Goal: Task Accomplishment & Management: Use online tool/utility

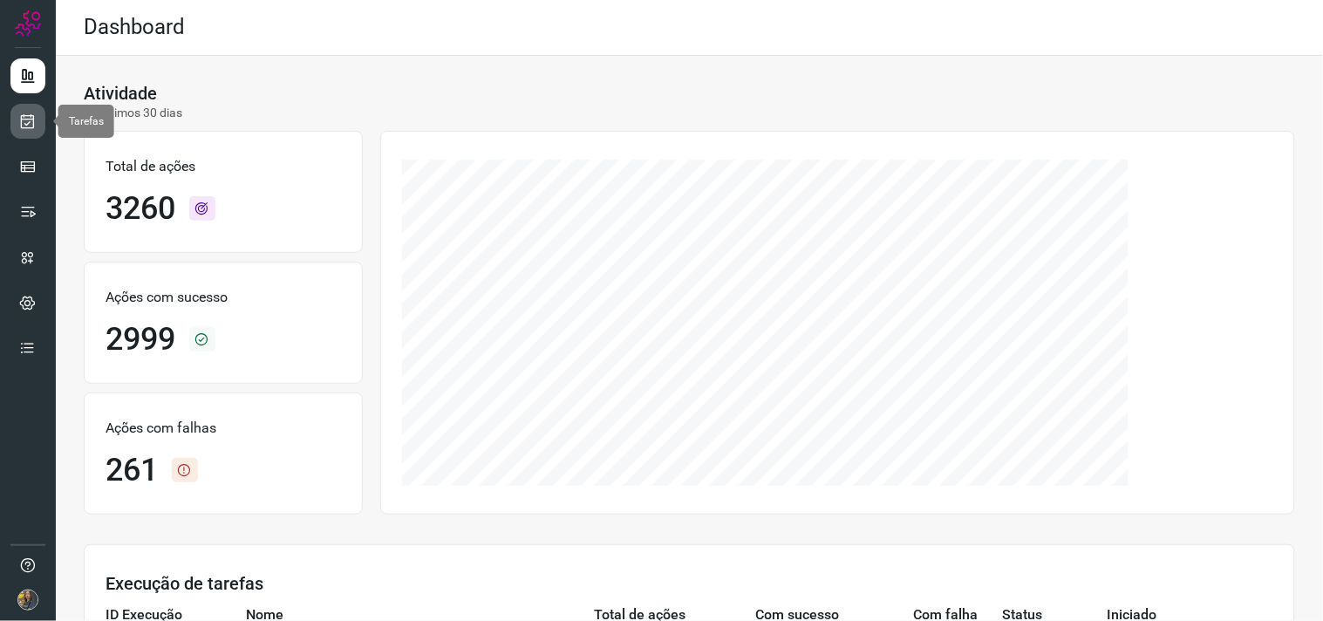
click at [24, 108] on link at bounding box center [27, 121] width 35 height 35
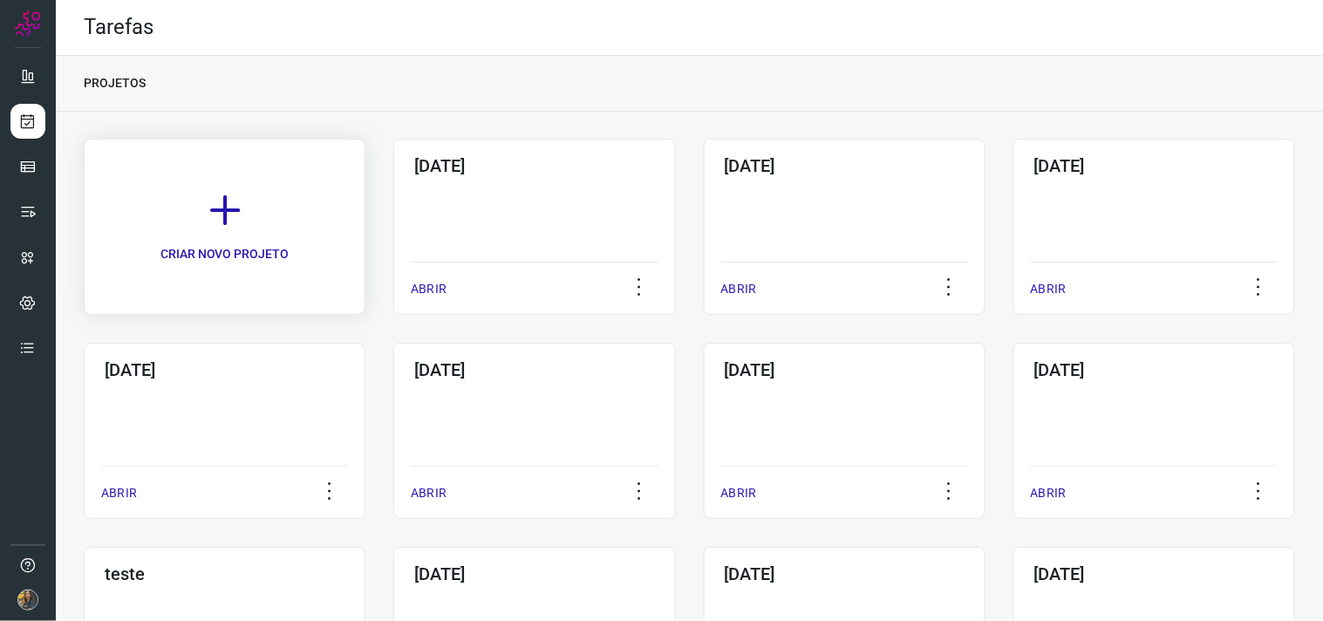
click at [325, 201] on link "CRIAR NOVO PROJETO" at bounding box center [225, 227] width 282 height 176
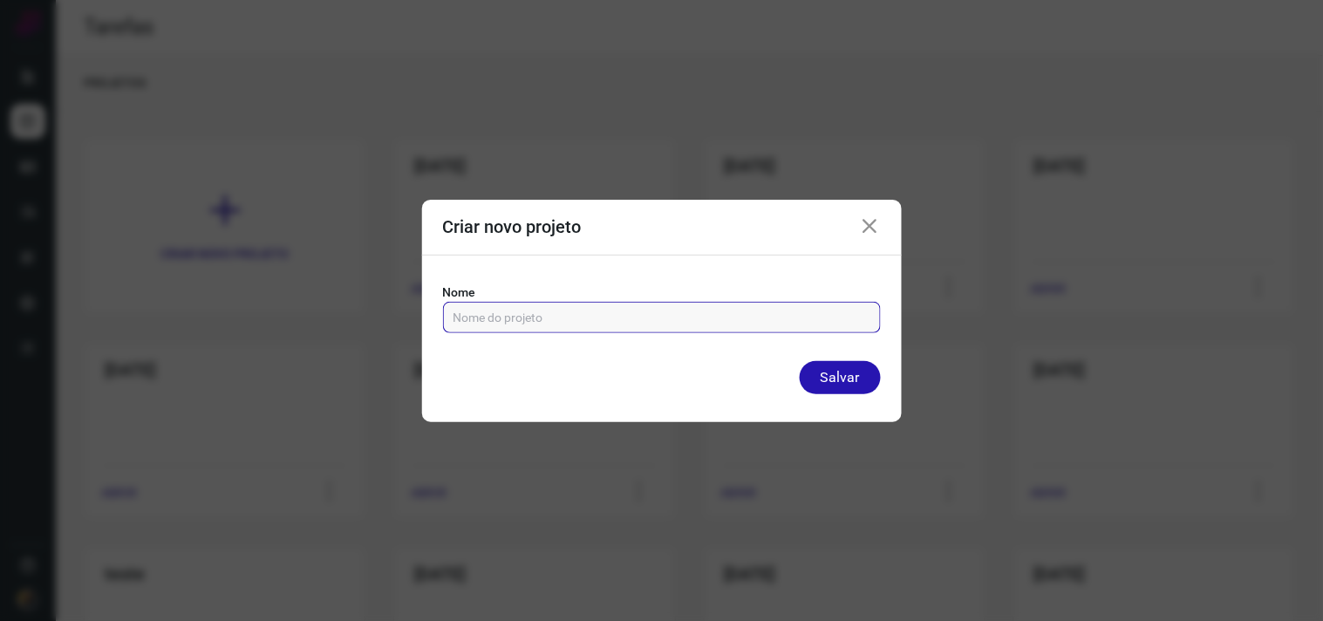
click at [511, 308] on input "text" at bounding box center [661, 318] width 417 height 30
type input "17/09/2025"
click at [800, 361] on button "Salvar" at bounding box center [840, 377] width 81 height 33
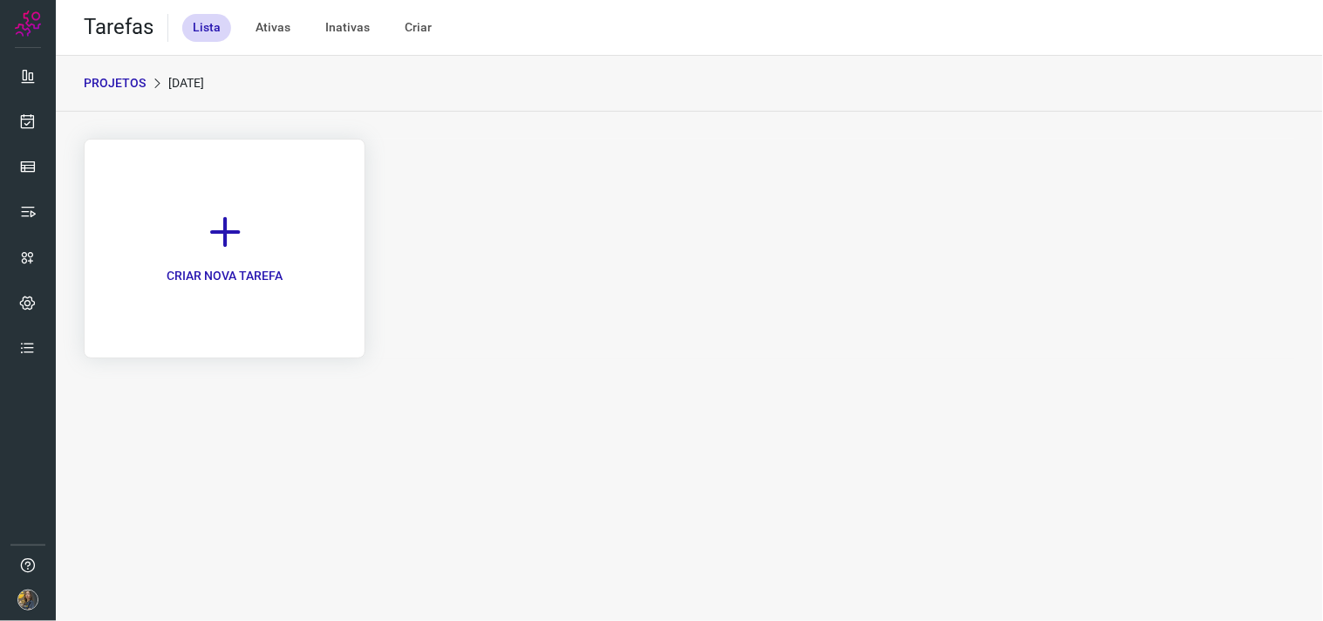
click at [251, 264] on link "CRIAR NOVA TAREFA" at bounding box center [225, 249] width 282 height 220
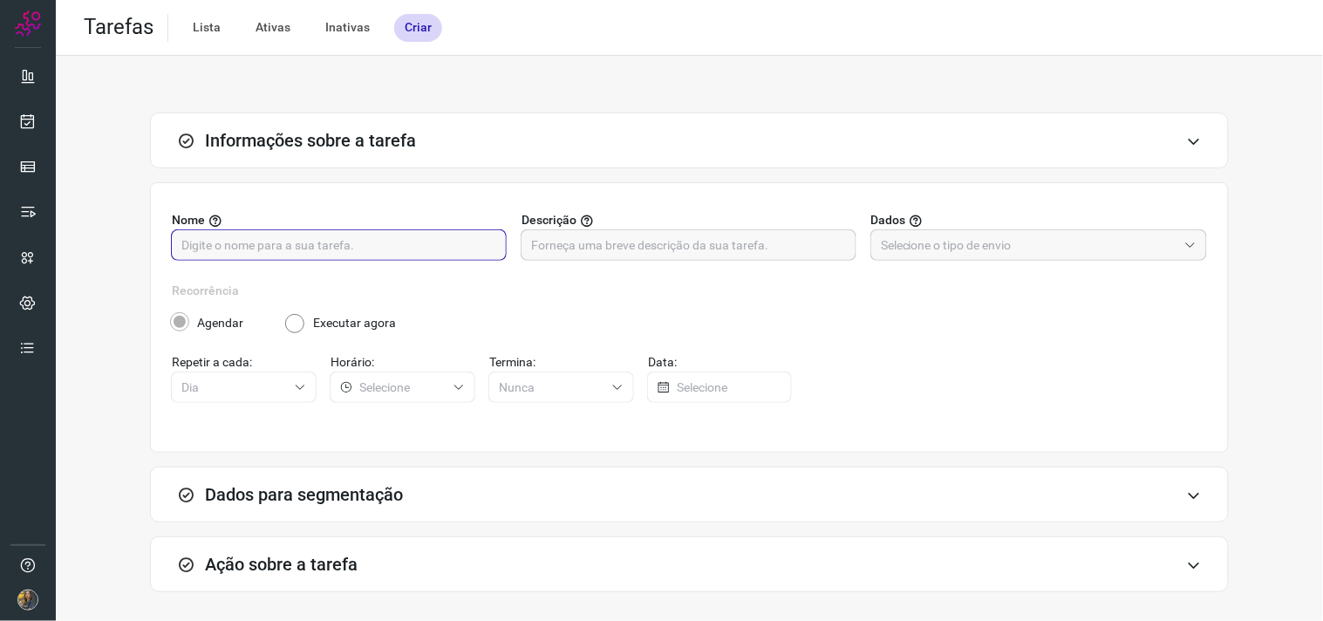
click at [445, 240] on input "text" at bounding box center [338, 245] width 315 height 30
type input "FUTURO - 0000"
click at [643, 230] on input "text" at bounding box center [688, 245] width 315 height 30
drag, startPoint x: 695, startPoint y: 234, endPoint x: 970, endPoint y: 185, distance: 279.0
click at [696, 235] on input "text" at bounding box center [688, 245] width 315 height 30
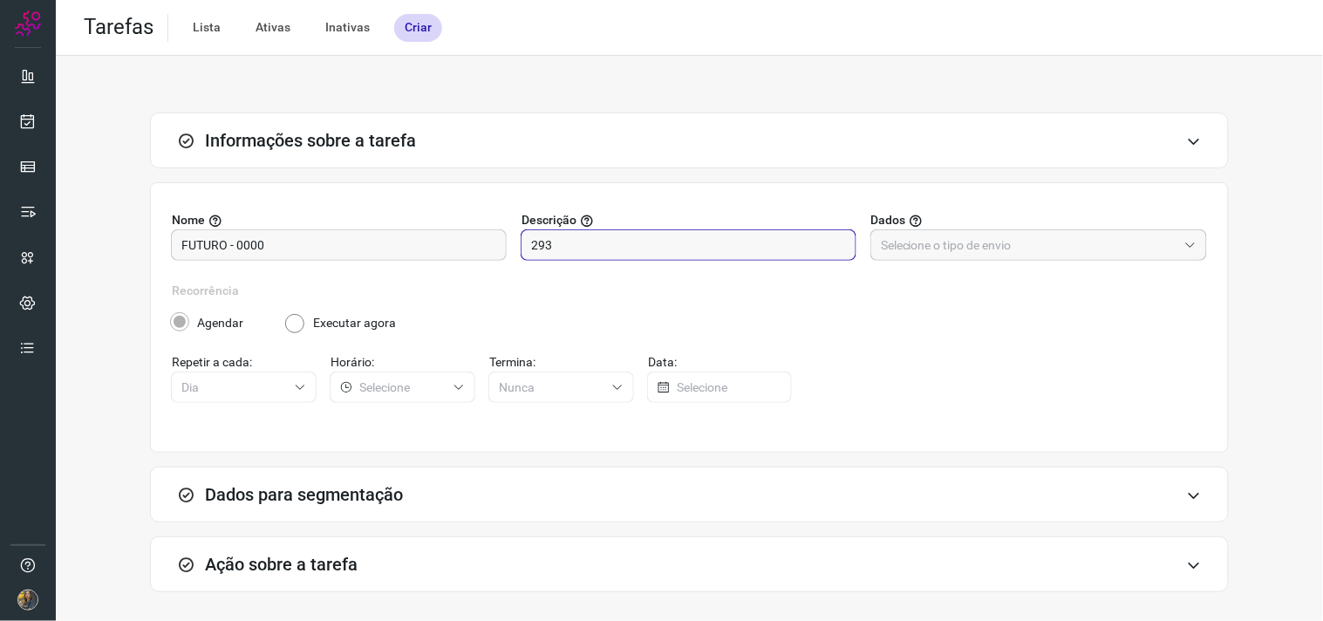
type input "293"
click at [1001, 240] on input "text" at bounding box center [1029, 245] width 296 height 30
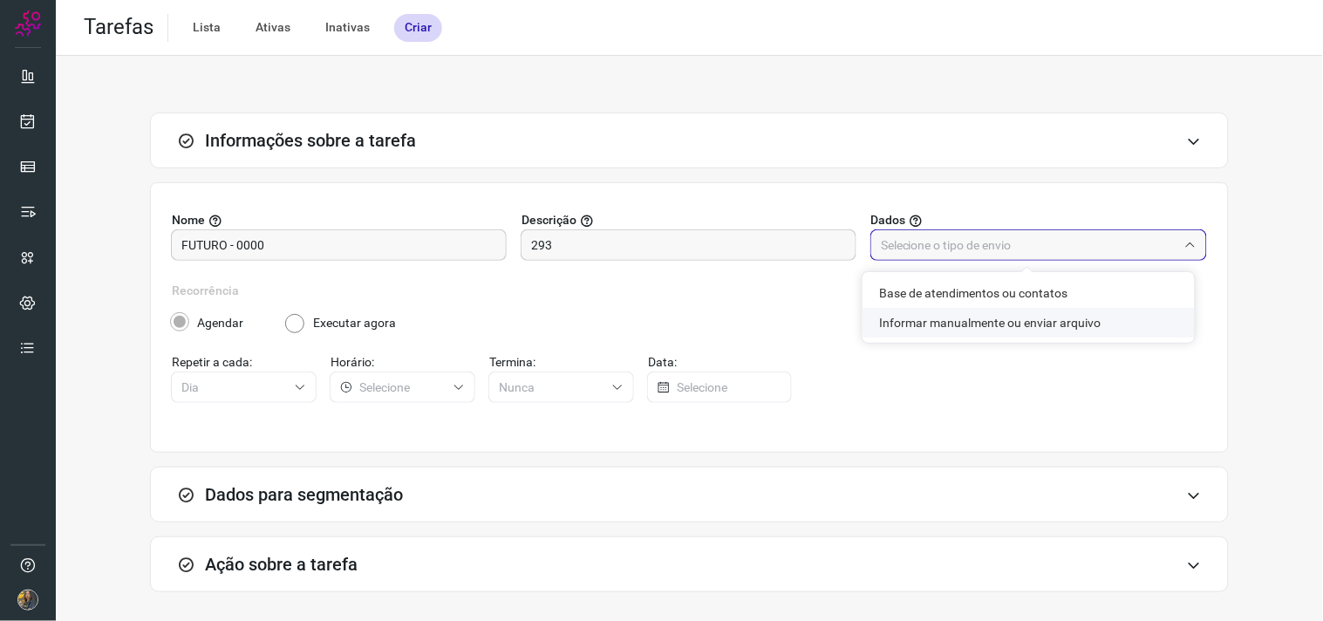
click at [957, 324] on li "Informar manualmente ou enviar arquivo" at bounding box center [1028, 323] width 332 height 30
type input "Informar manualmente ou enviar arquivo"
radio input "false"
radio input "true"
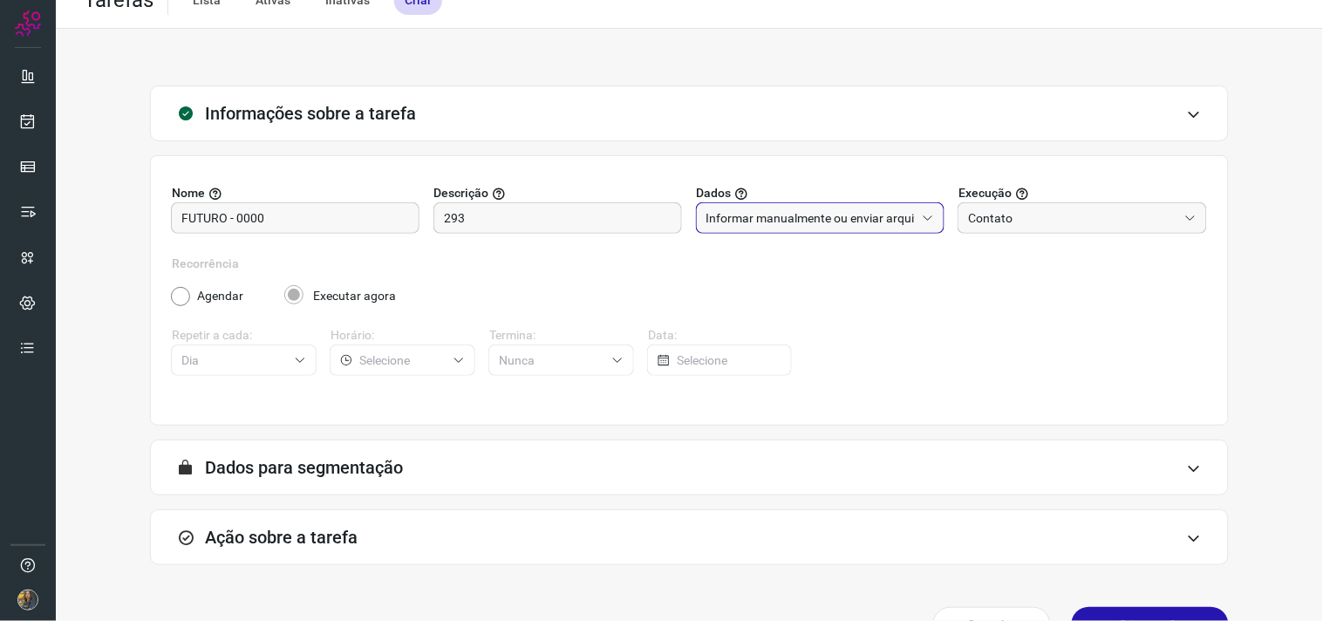
scroll to position [72, 0]
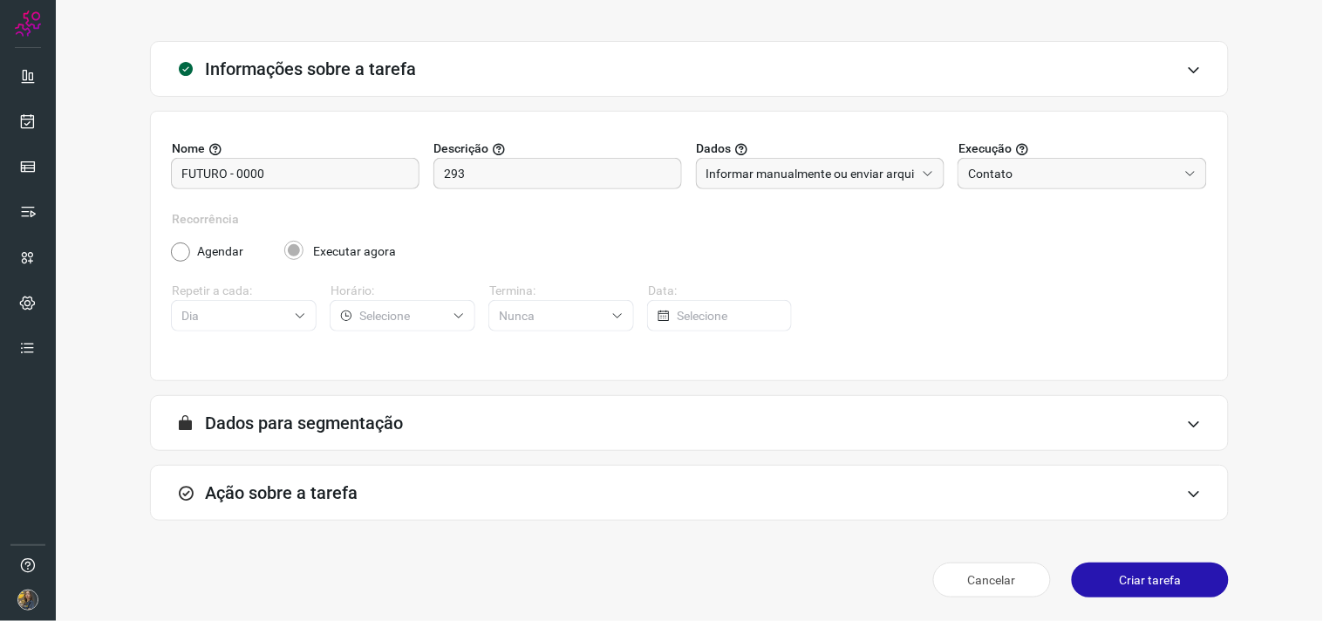
drag, startPoint x: 521, startPoint y: 493, endPoint x: 521, endPoint y: 483, distance: 9.6
click at [521, 490] on div "Ação sobre a tarefa" at bounding box center [689, 493] width 1079 height 56
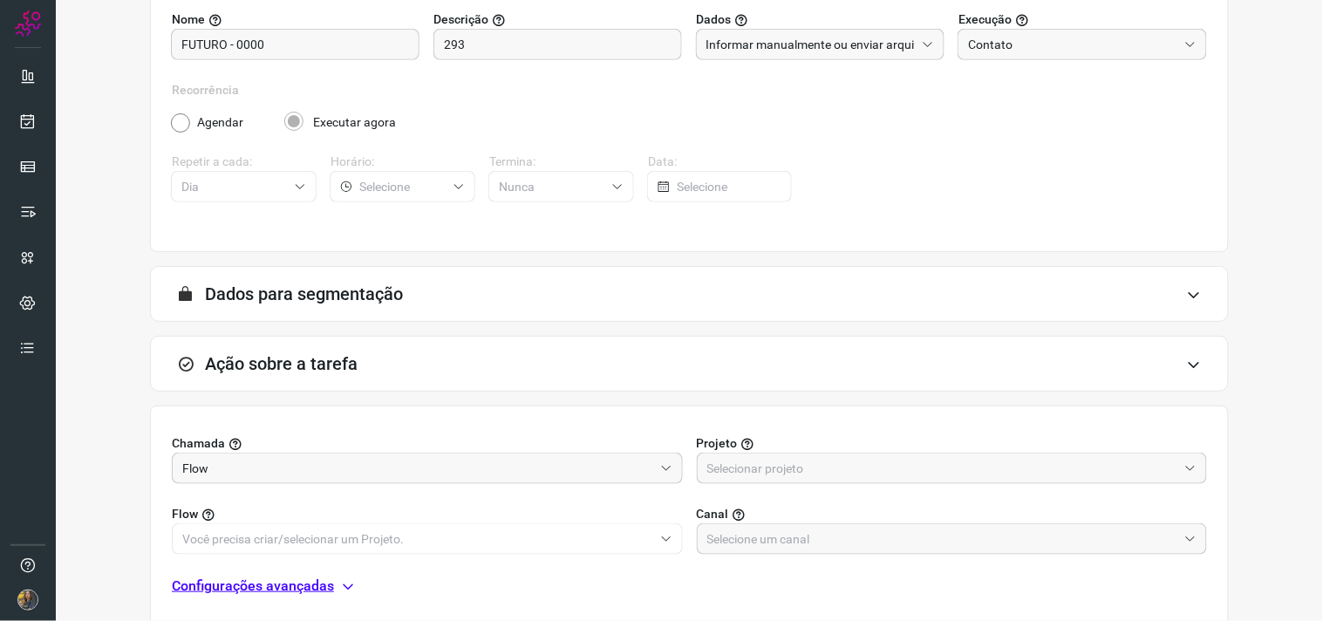
scroll to position [347, 0]
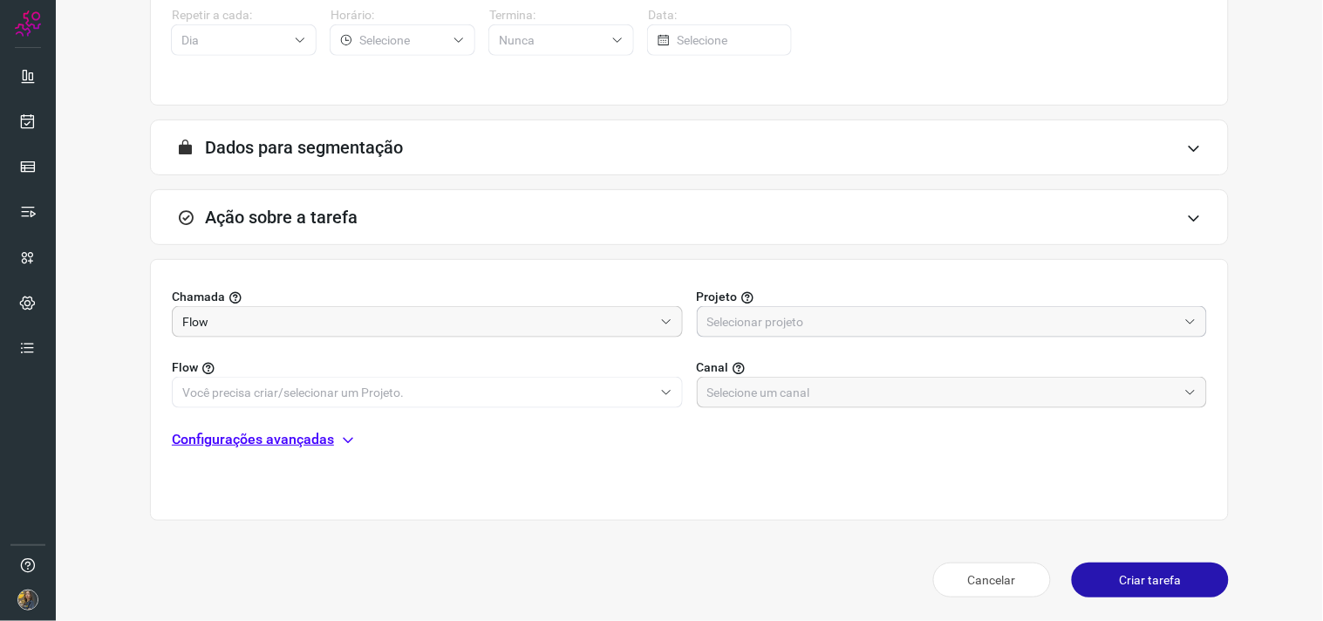
click at [764, 323] on input "text" at bounding box center [942, 322] width 471 height 30
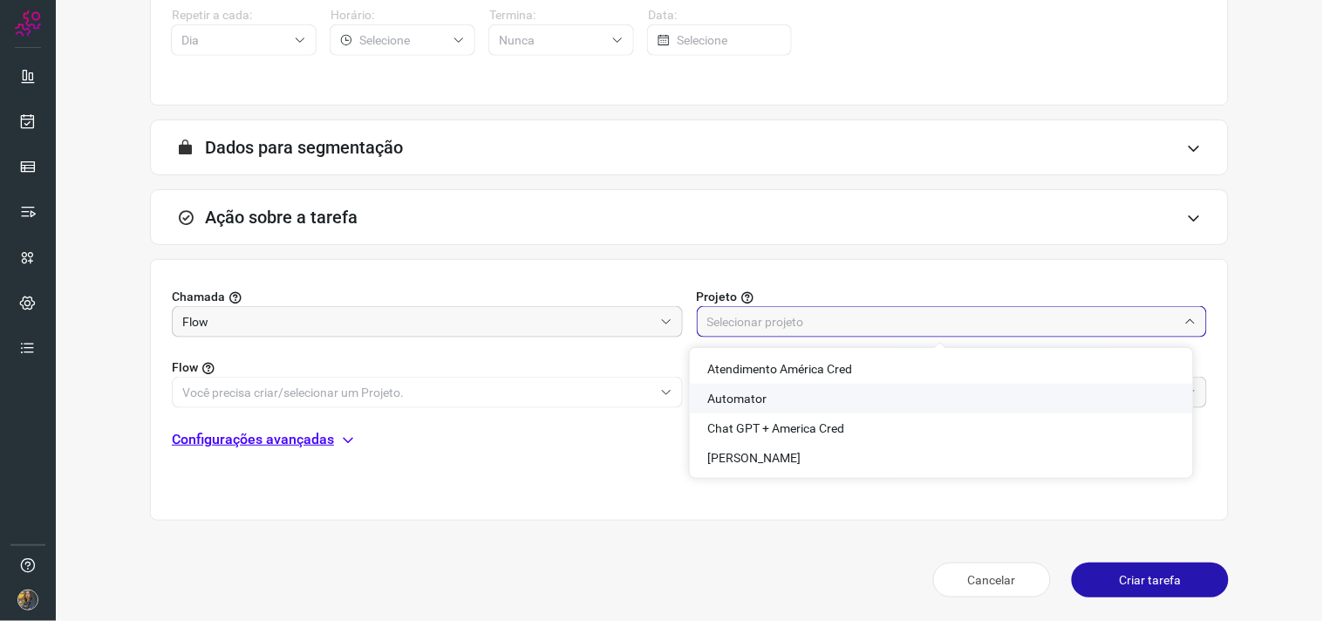
click at [742, 392] on span "Automator" at bounding box center [736, 399] width 59 height 14
type input "Automator"
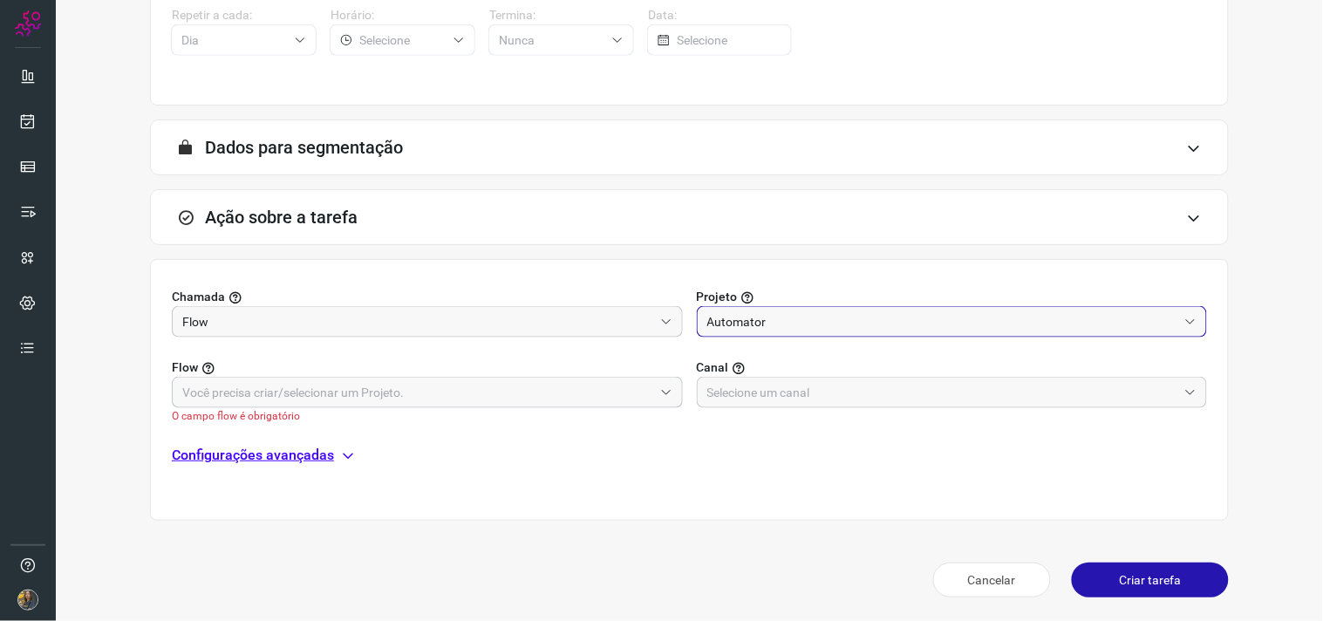
click at [637, 390] on input "text" at bounding box center [417, 393] width 471 height 30
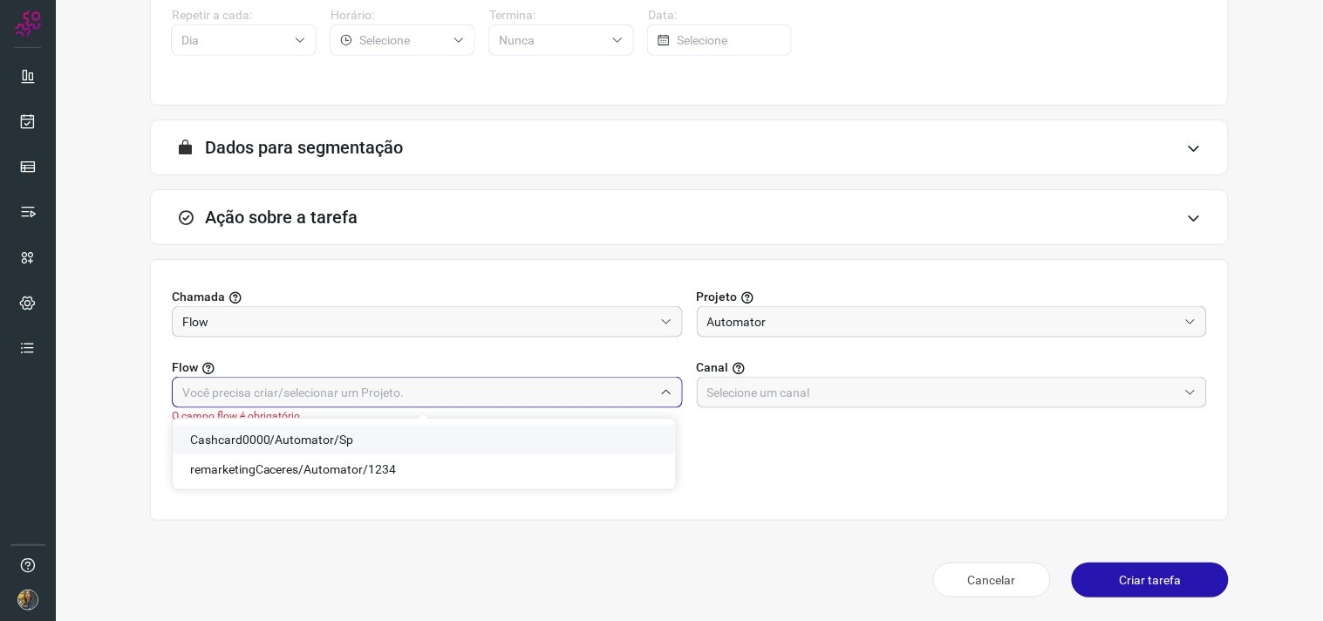
click at [276, 436] on span "Cashcard0000/Automator/Sp" at bounding box center [272, 439] width 164 height 14
type input "Cashcard0000/Automator/Sp"
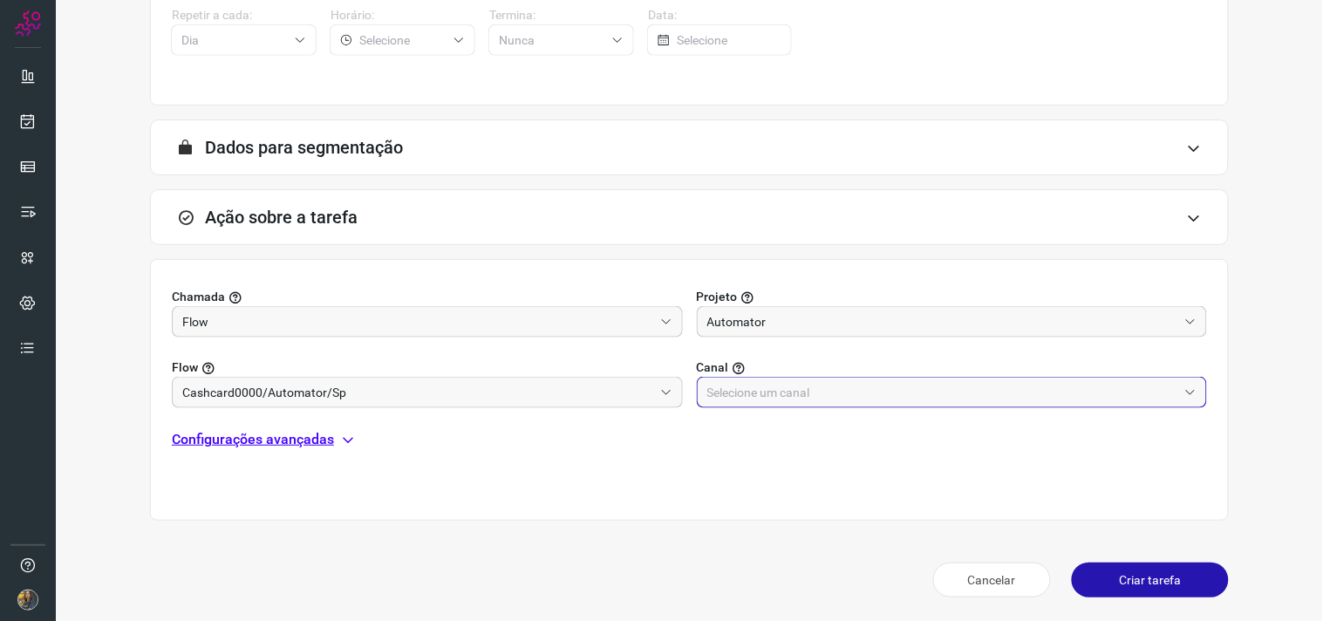
click at [846, 395] on input "text" at bounding box center [942, 393] width 471 height 30
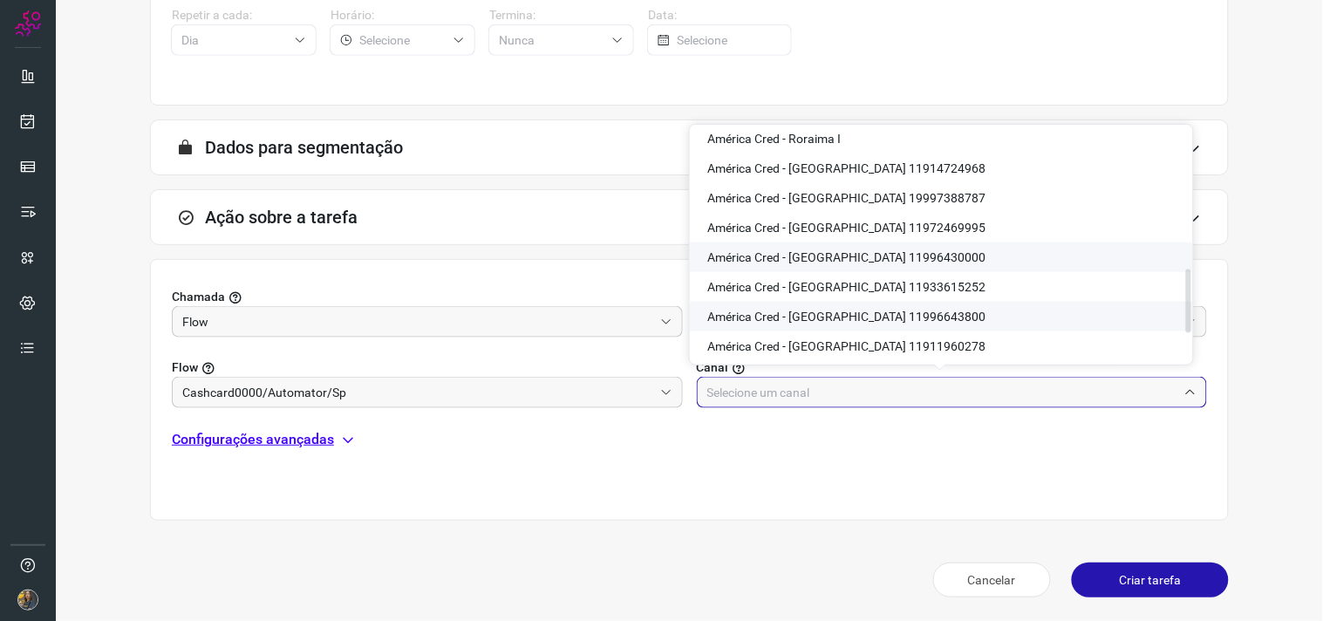
scroll to position [581, 0]
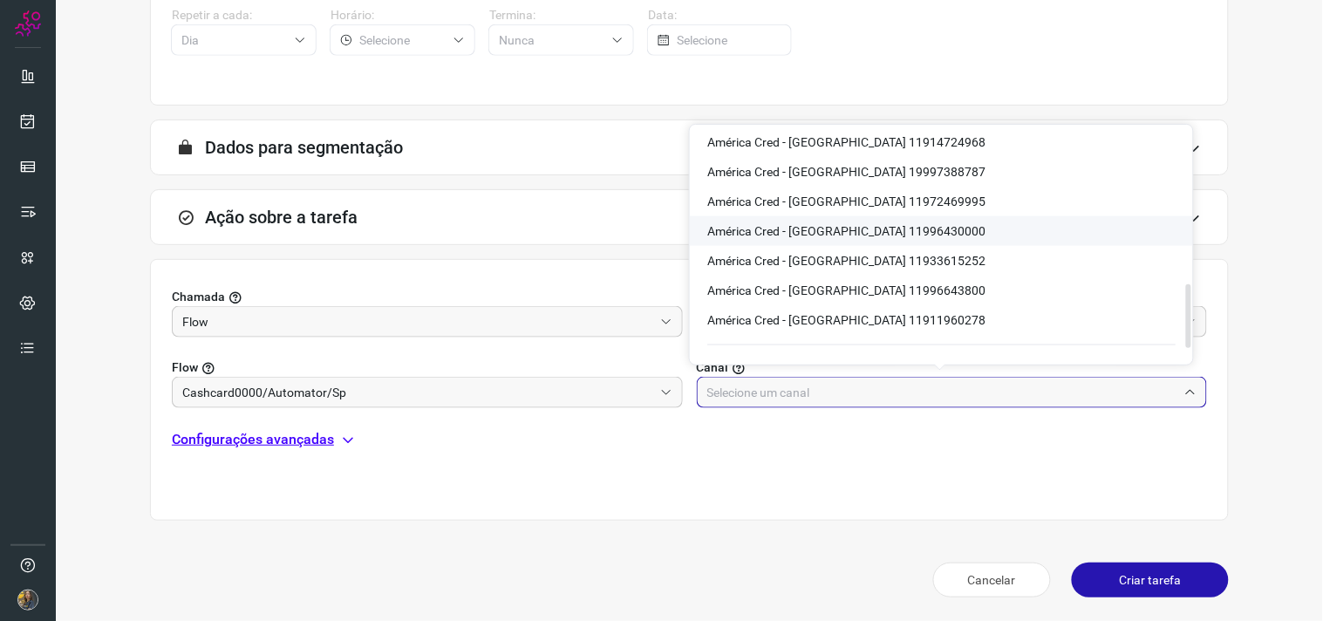
click at [875, 229] on span "América Cred - São Paulo 11996430000" at bounding box center [846, 231] width 278 height 14
type input "América Cred - São Paulo 11996430000"
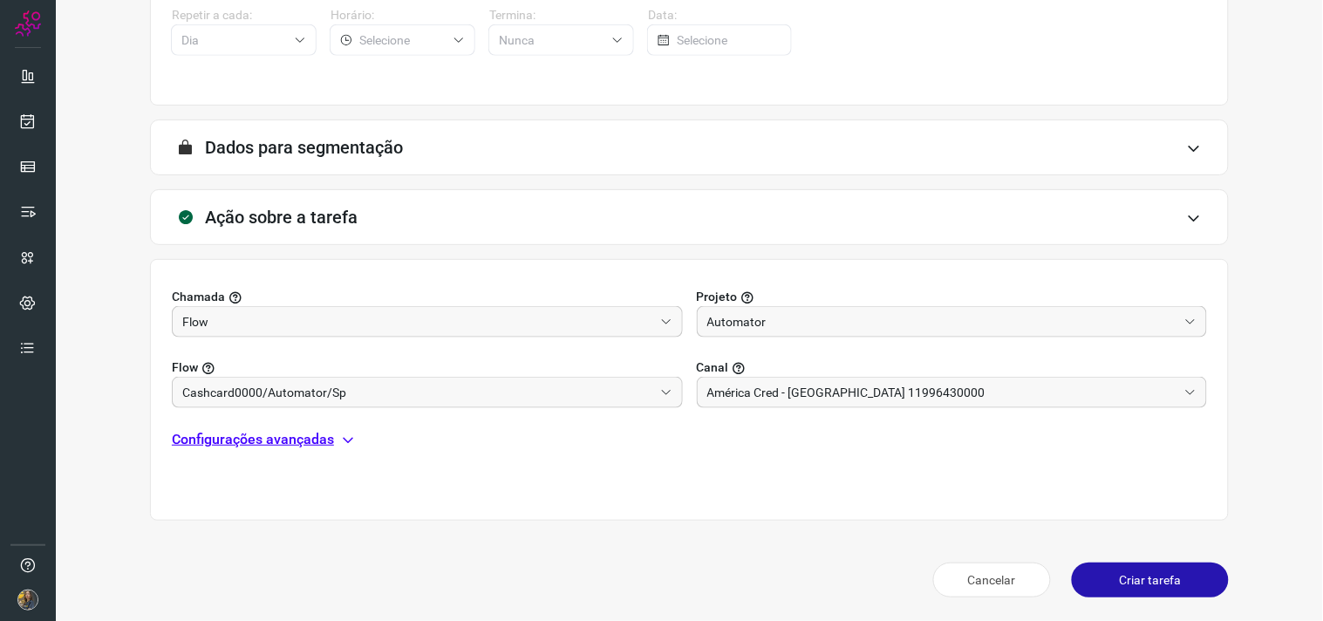
click at [316, 441] on p "Configurações avançadas" at bounding box center [253, 439] width 162 height 21
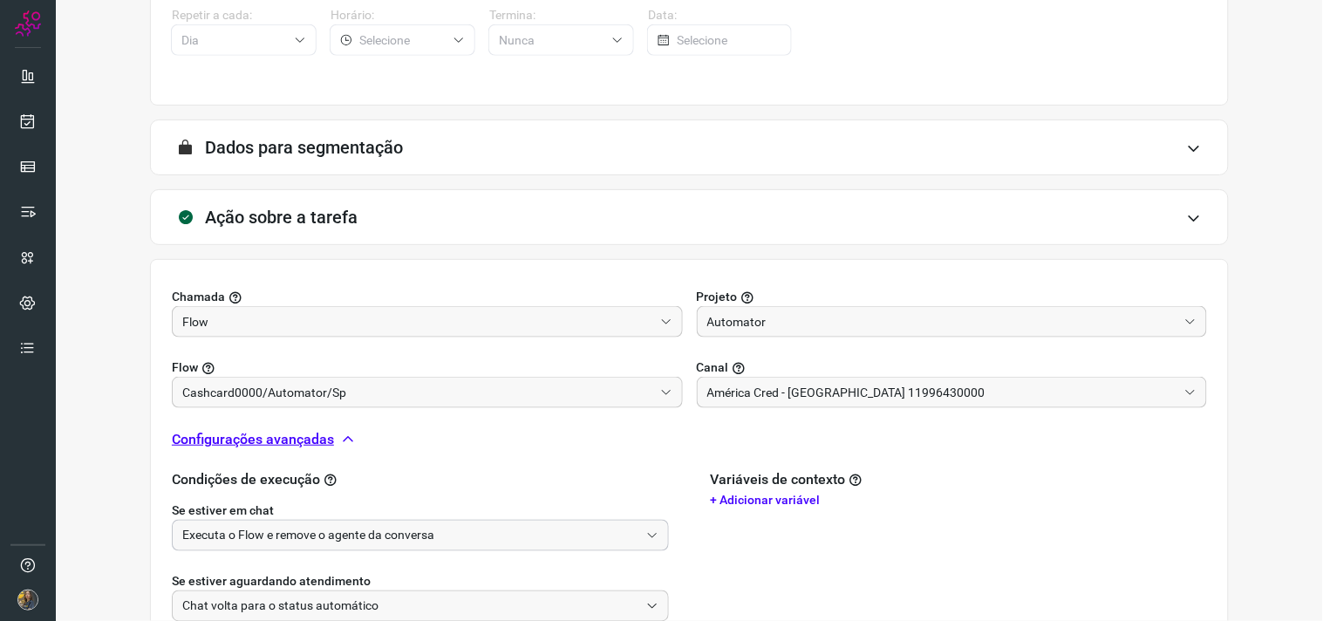
click at [326, 527] on input "Executa o Flow e remove o agente da conversa" at bounding box center [410, 536] width 457 height 30
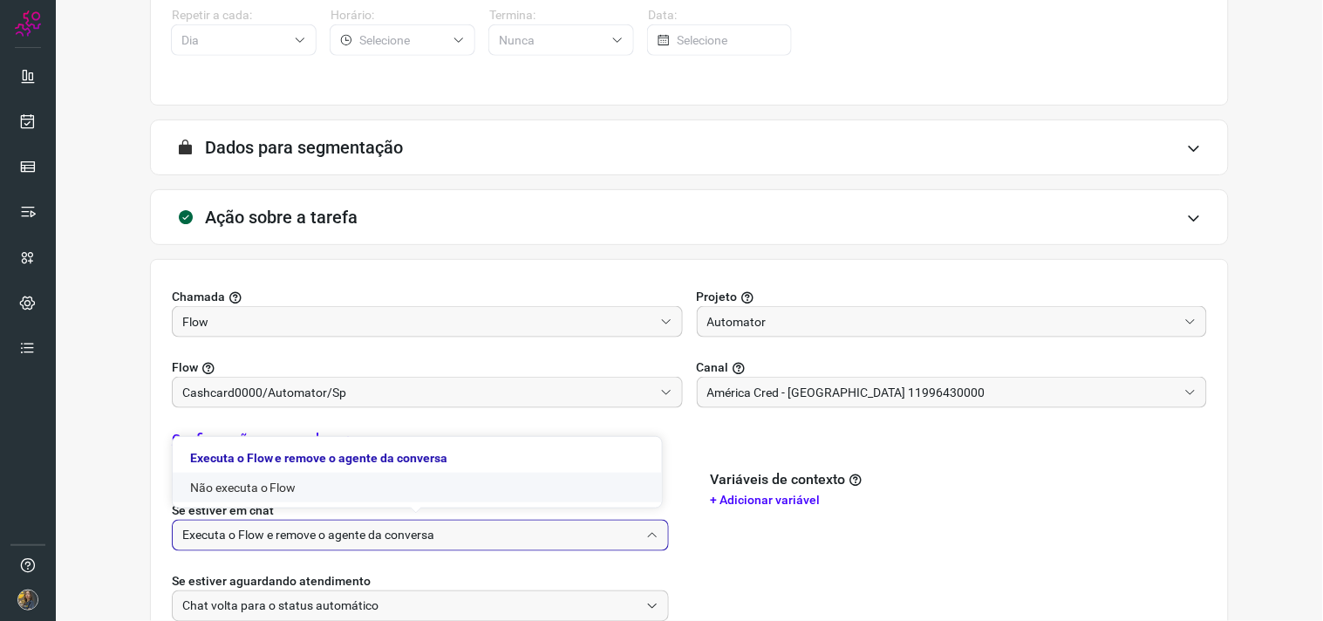
click at [303, 473] on li "Não executa o Flow" at bounding box center [417, 488] width 489 height 30
type input "Não executa o Flow"
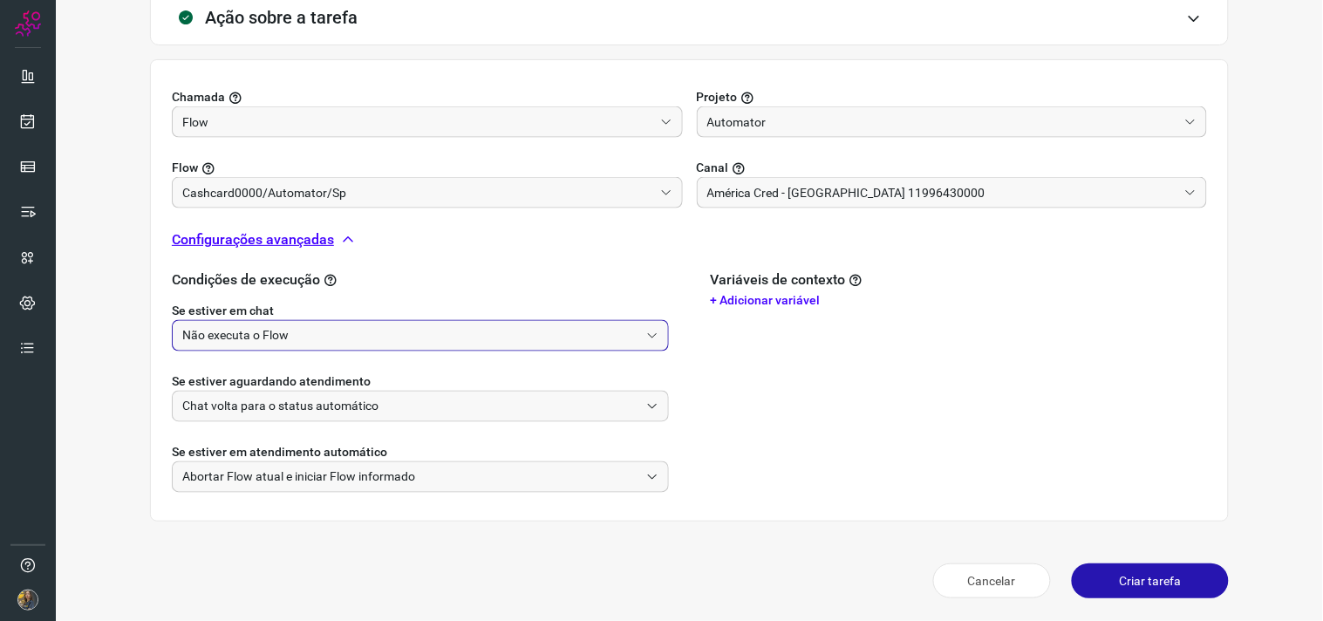
scroll to position [548, 0]
click at [1110, 558] on button "Criar tarefa" at bounding box center [1150, 579] width 157 height 35
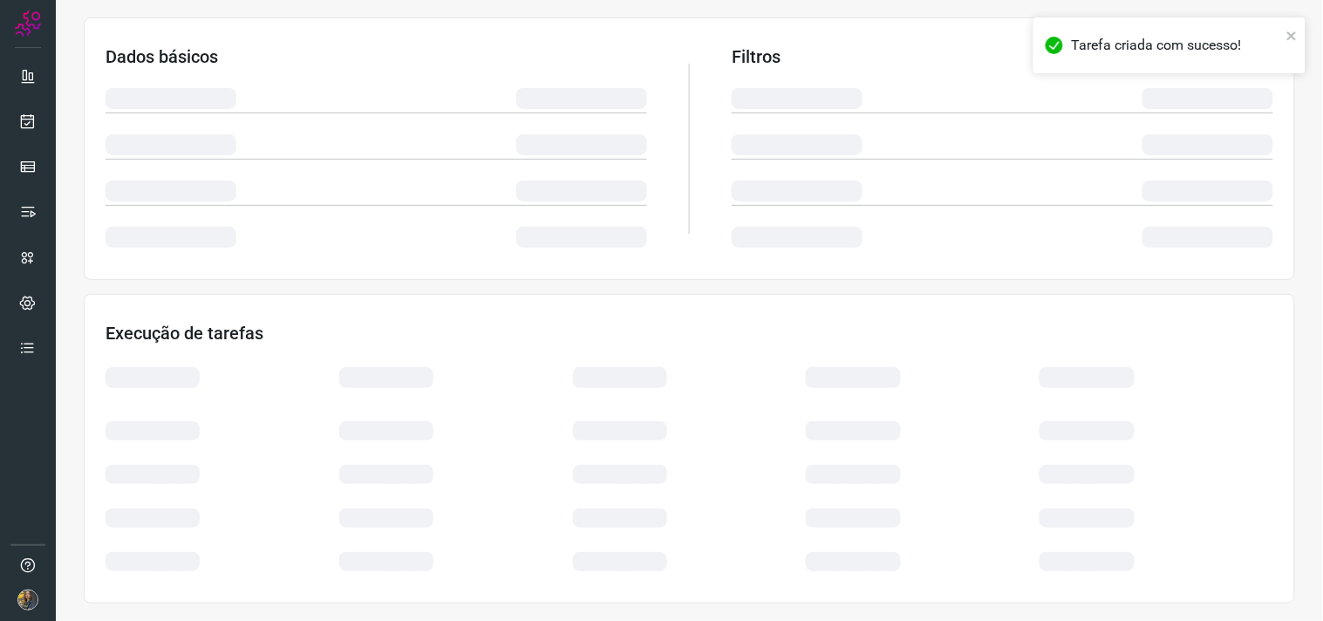
scroll to position [280, 0]
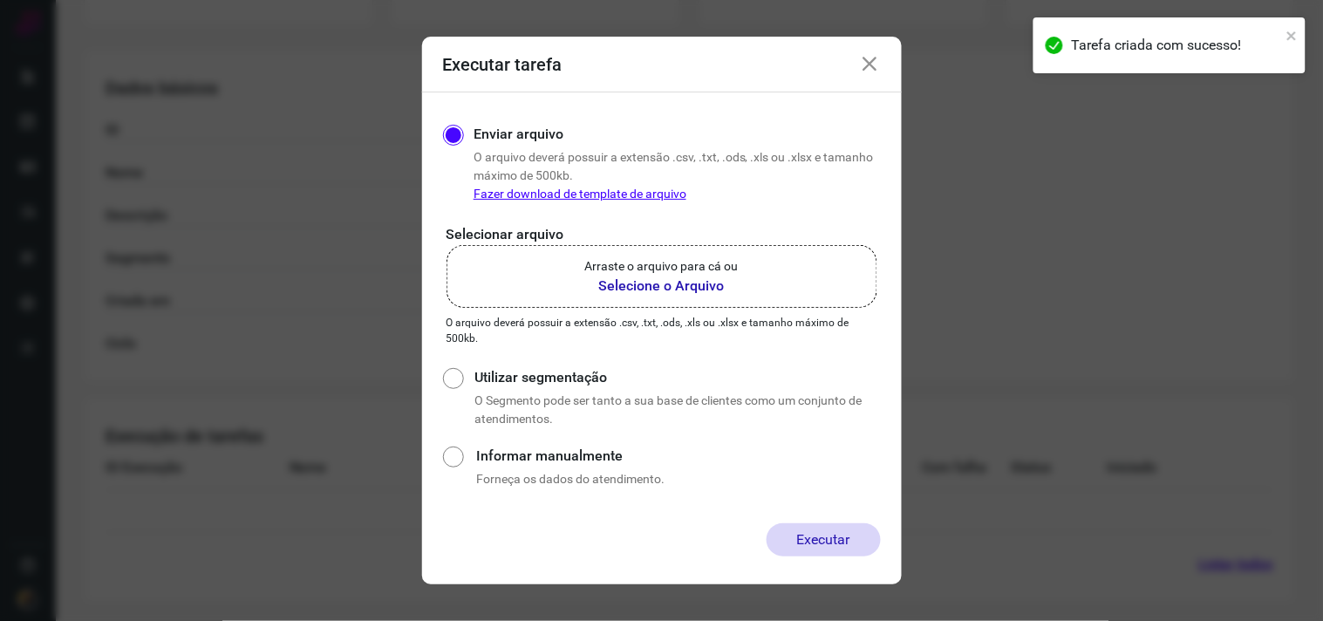
click at [672, 298] on label "Arraste o arquivo para cá ou Selecione o Arquivo" at bounding box center [661, 276] width 431 height 63
click at [0, 0] on input "Arraste o arquivo para cá ou Selecione o Arquivo" at bounding box center [0, 0] width 0 height 0
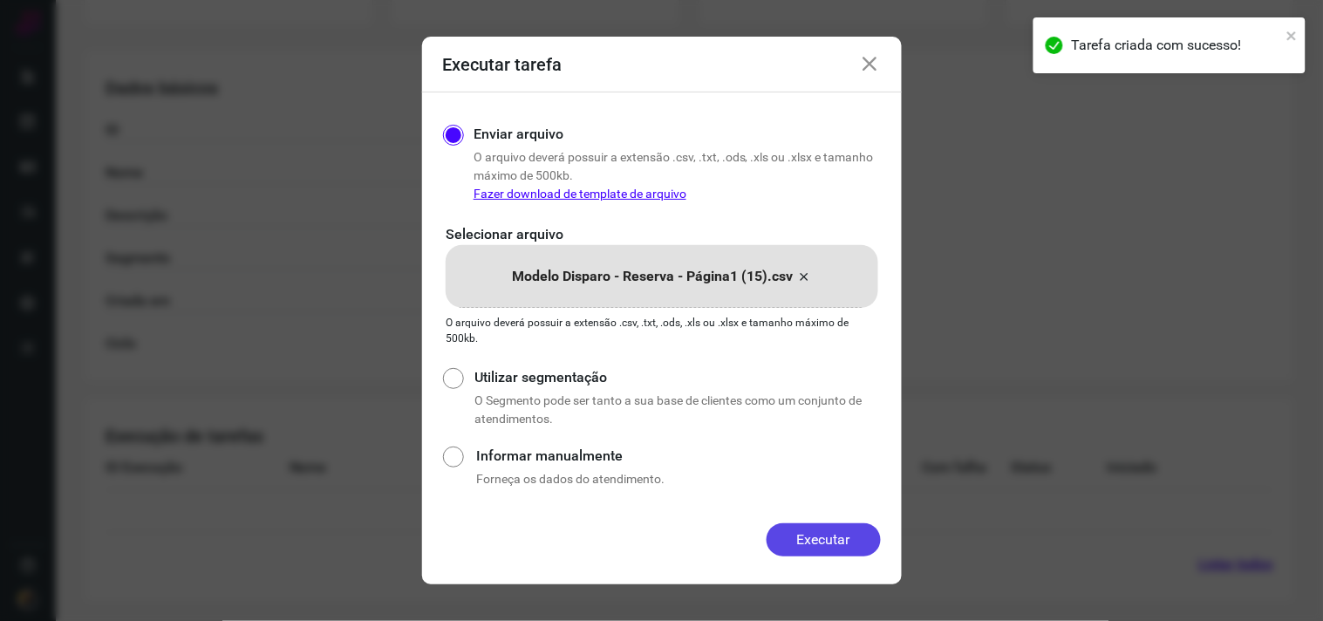
click at [825, 526] on button "Executar" at bounding box center [823, 539] width 114 height 33
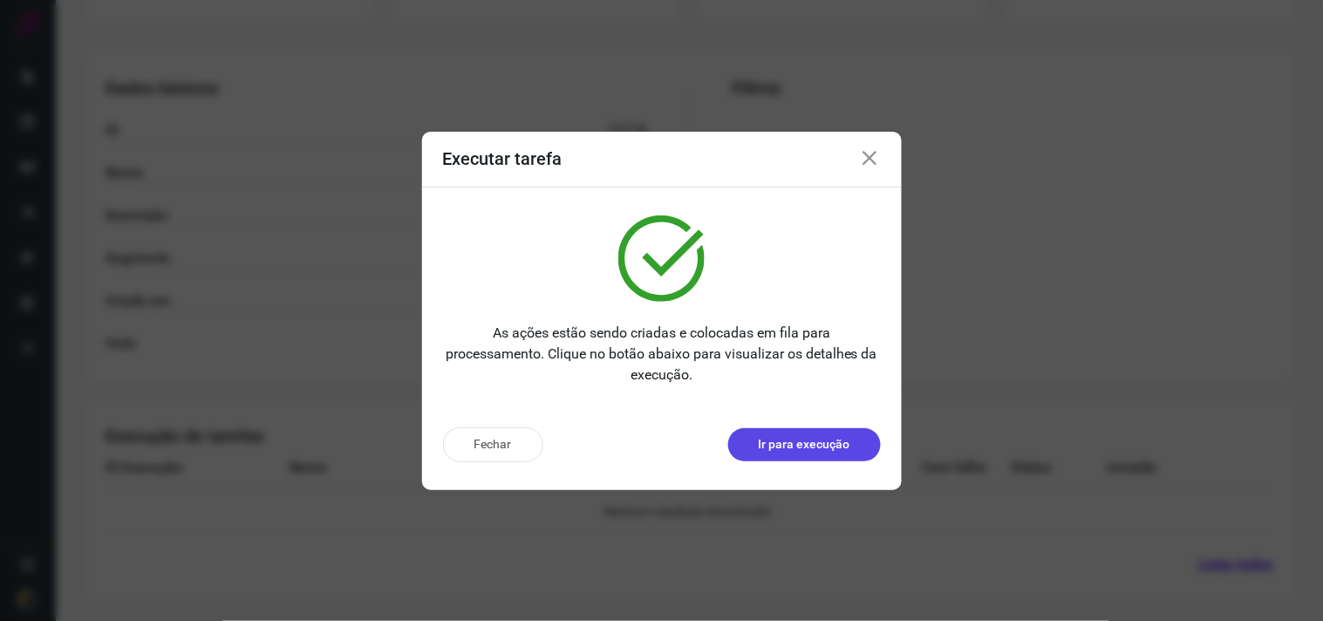
click at [782, 445] on p "Ir para execução" at bounding box center [805, 444] width 92 height 18
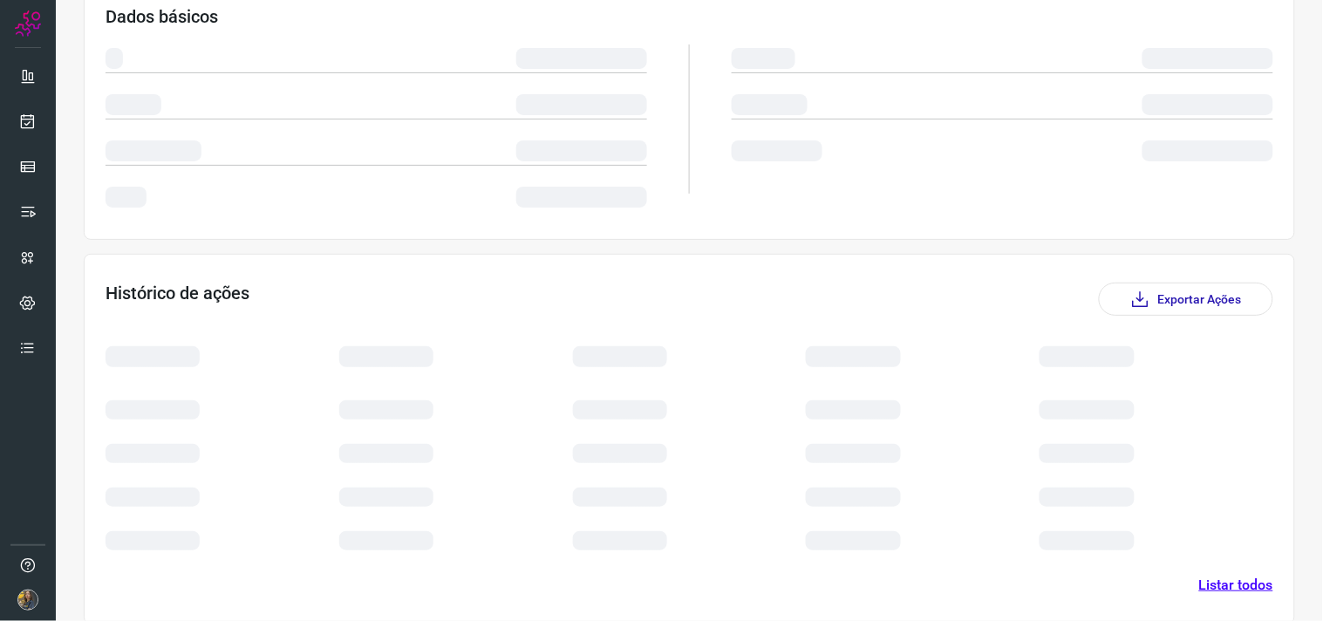
click at [780, 445] on div at bounding box center [690, 445] width 234 height 44
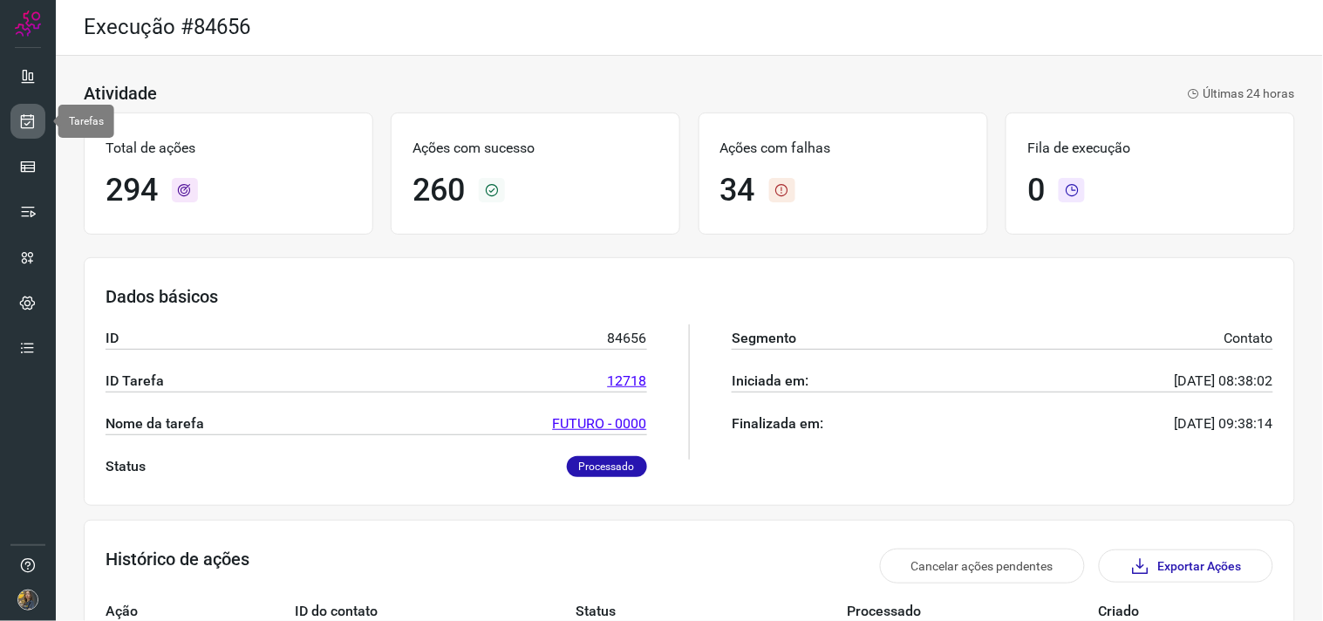
click at [26, 119] on icon at bounding box center [28, 120] width 18 height 17
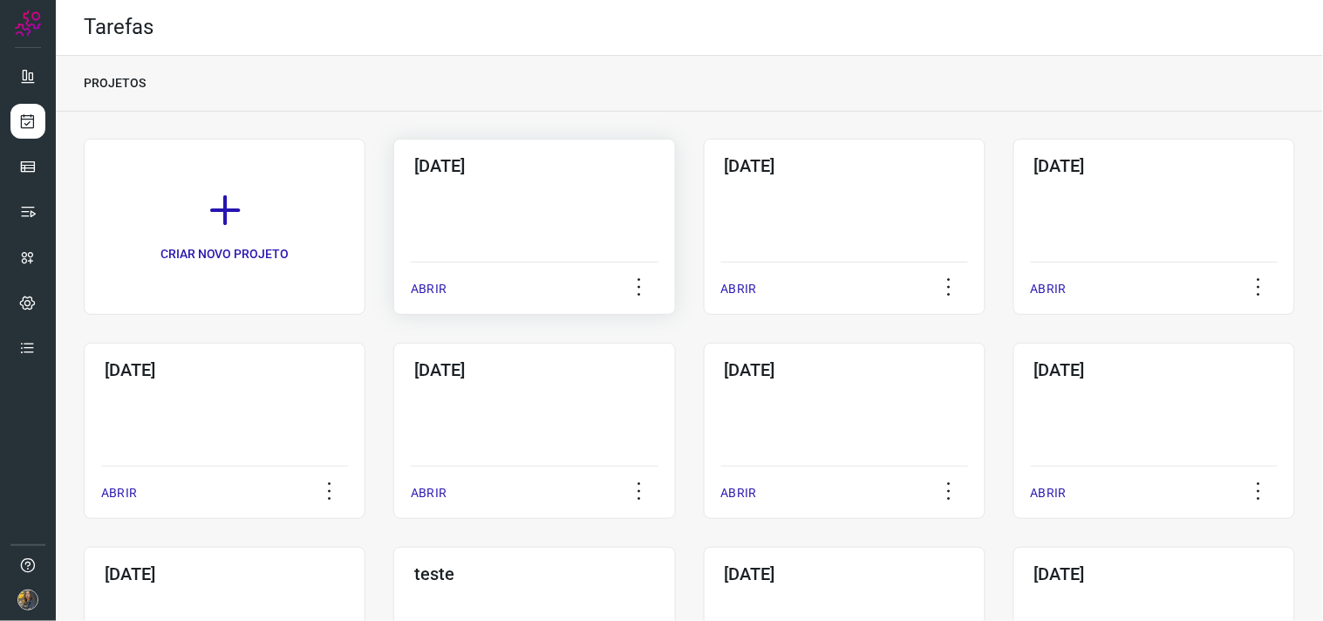
click at [519, 223] on div "17/09/2025 ABRIR" at bounding box center [534, 227] width 282 height 176
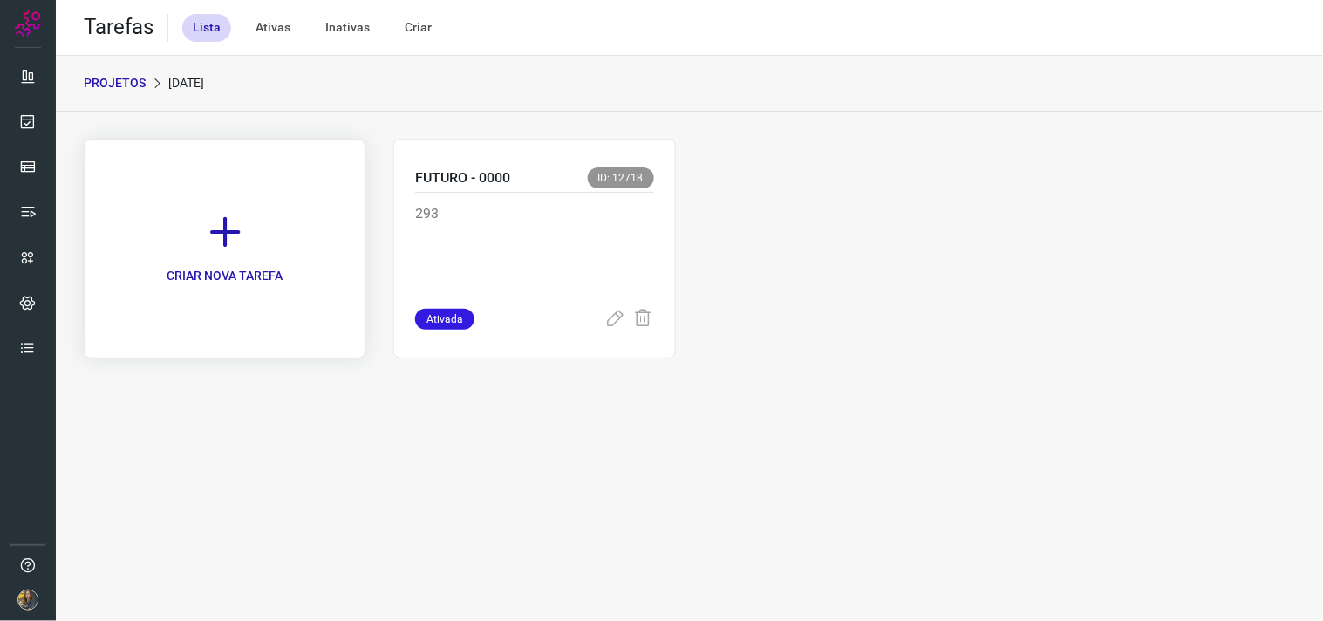
click at [262, 239] on link "CRIAR NOVA TAREFA" at bounding box center [225, 249] width 282 height 220
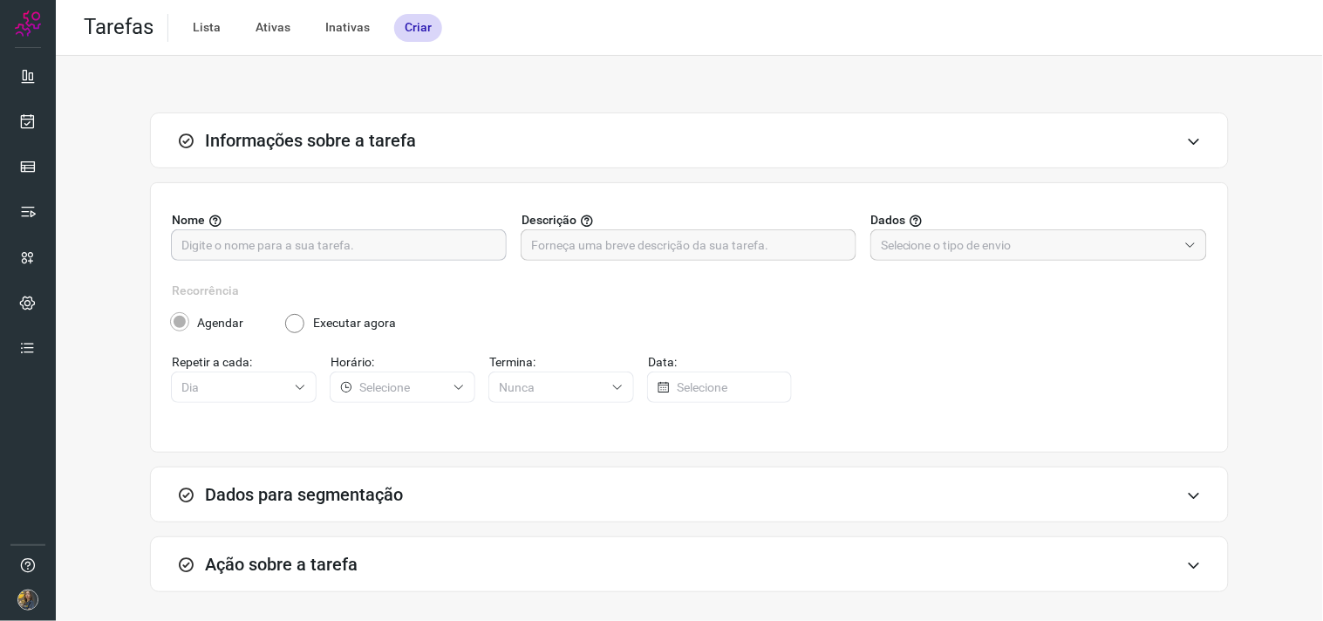
click at [351, 256] on input "text" at bounding box center [338, 245] width 315 height 30
type input "FUTURO - 5252"
click at [642, 244] on input "text" at bounding box center [688, 245] width 315 height 30
click at [725, 248] on input "text" at bounding box center [688, 245] width 315 height 30
type input "320"
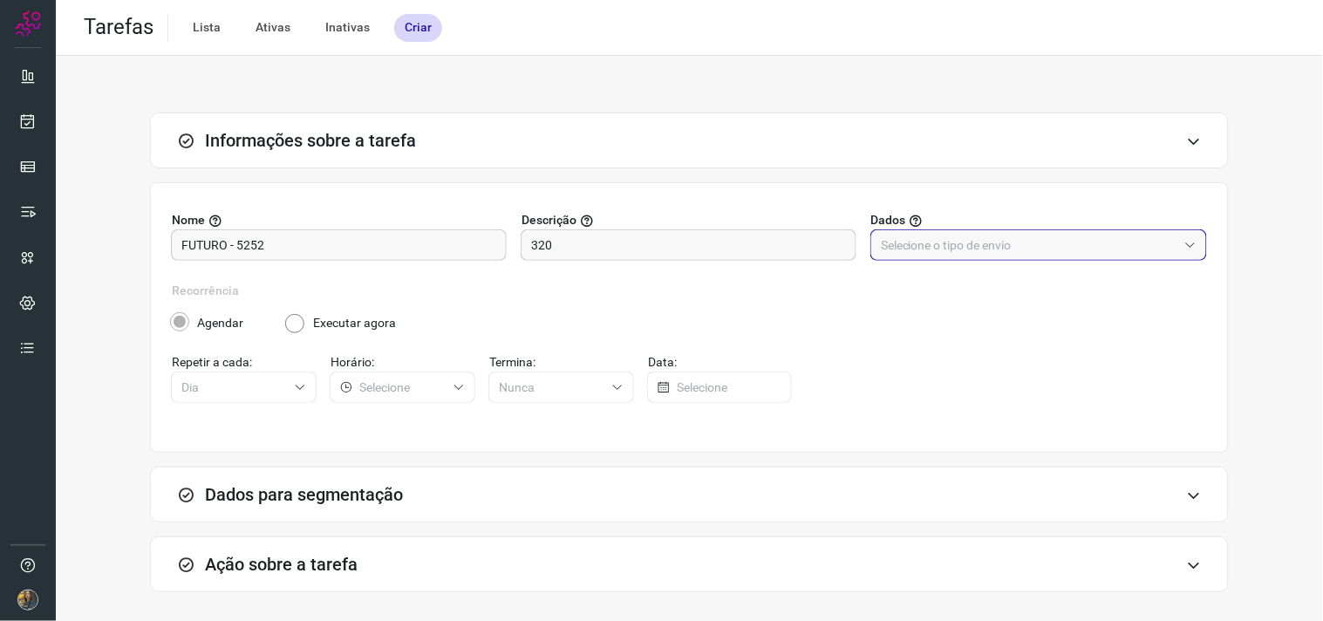
click at [1078, 232] on input "text" at bounding box center [1029, 245] width 296 height 30
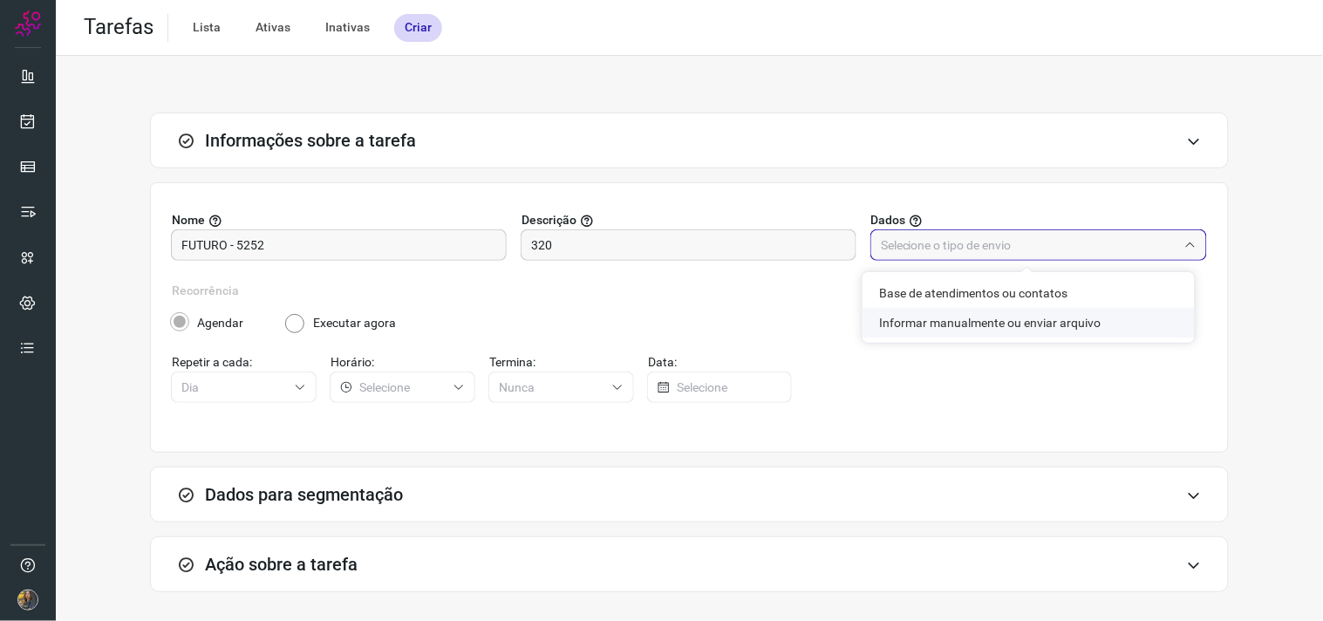
click at [902, 324] on li "Informar manualmente ou enviar arquivo" at bounding box center [1028, 323] width 332 height 30
type input "Informar manualmente ou enviar arquivo"
radio input "false"
radio input "true"
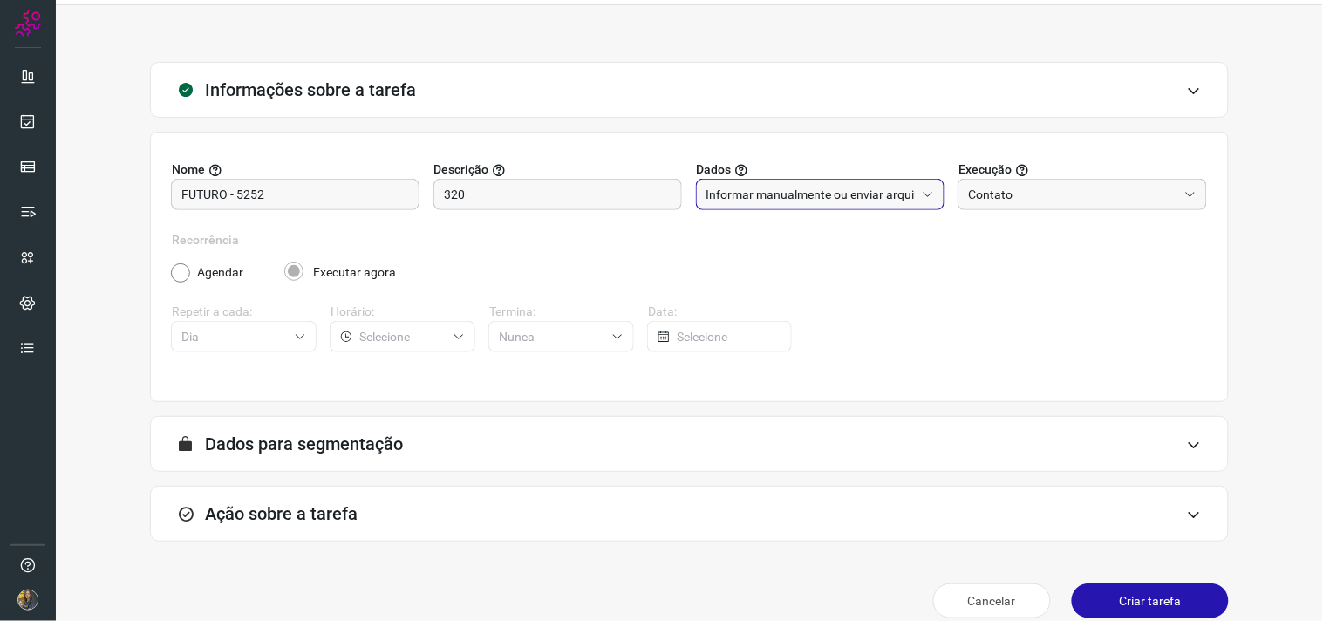
scroll to position [72, 0]
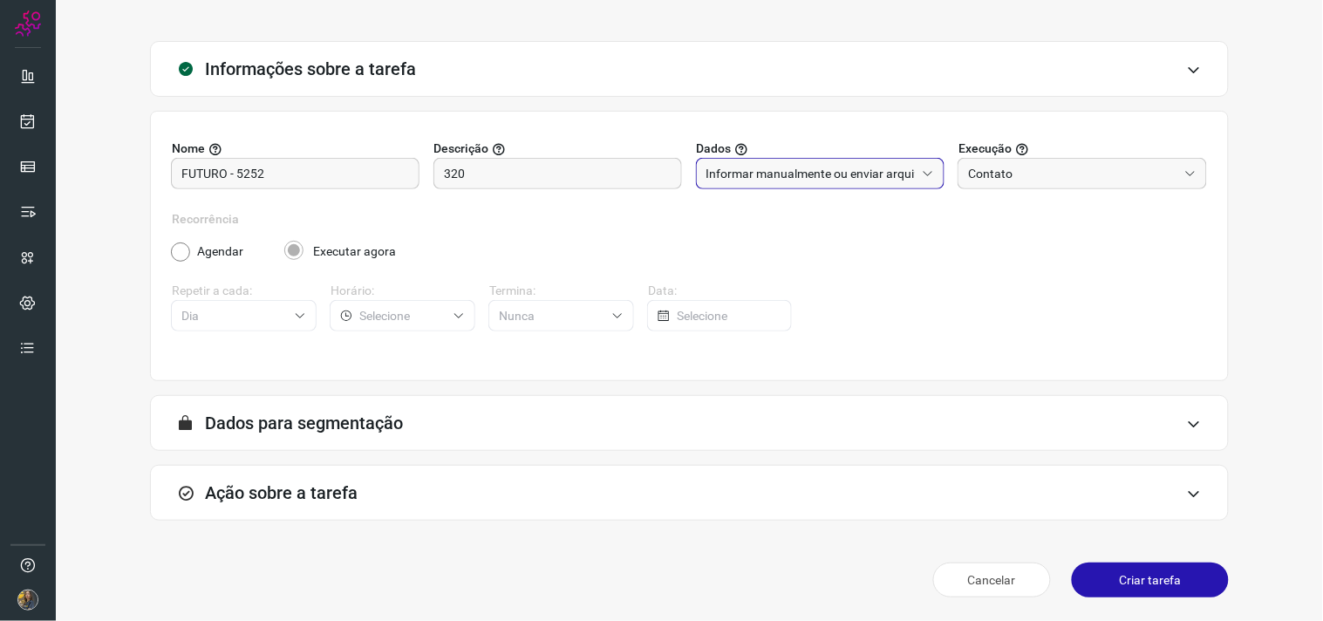
click at [547, 483] on div "Ação sobre a tarefa" at bounding box center [689, 493] width 1079 height 56
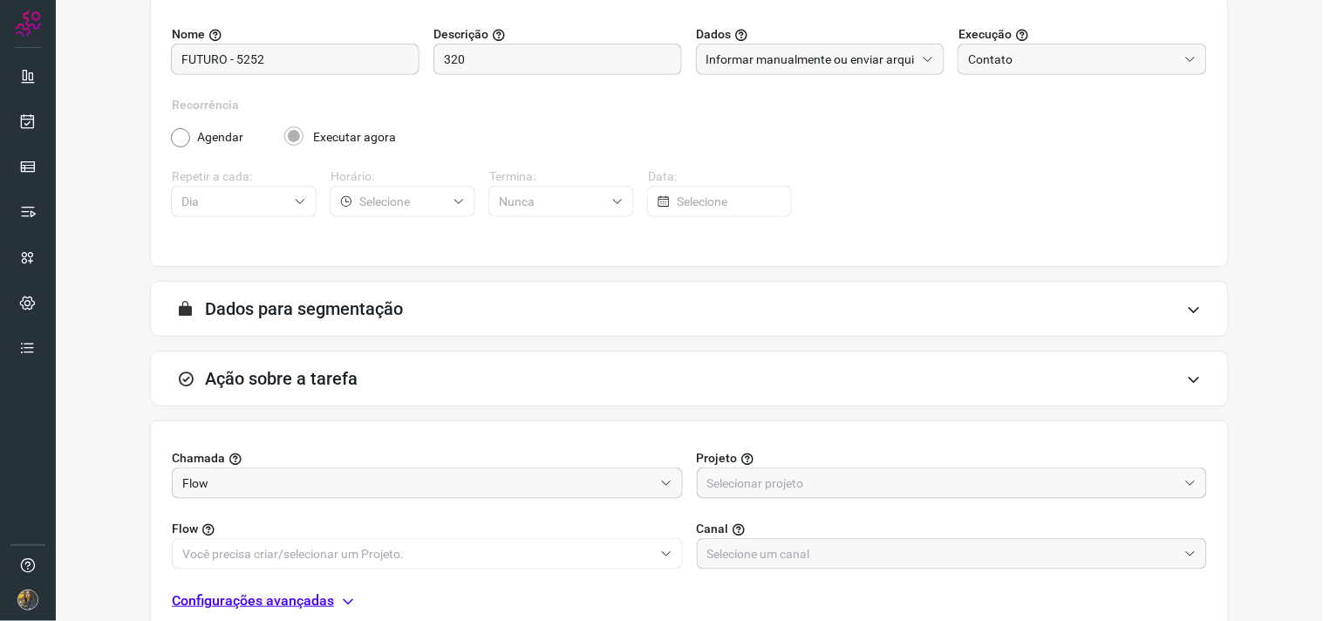
scroll to position [347, 0]
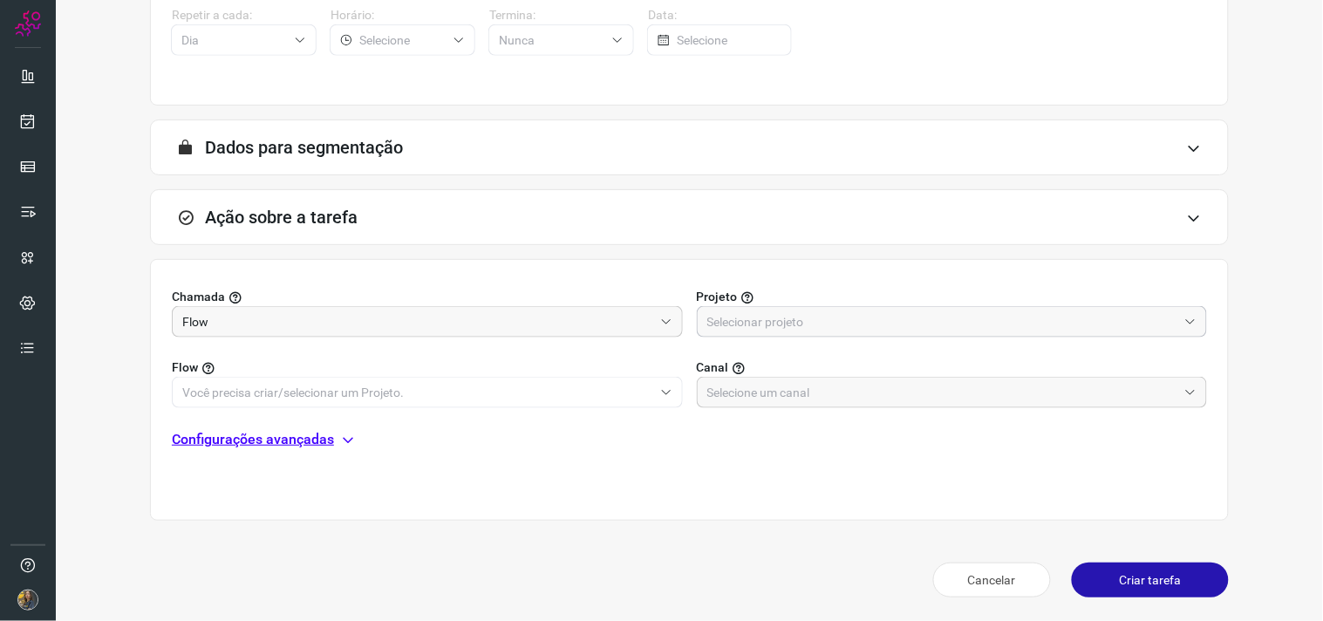
click at [799, 327] on input "text" at bounding box center [942, 322] width 471 height 30
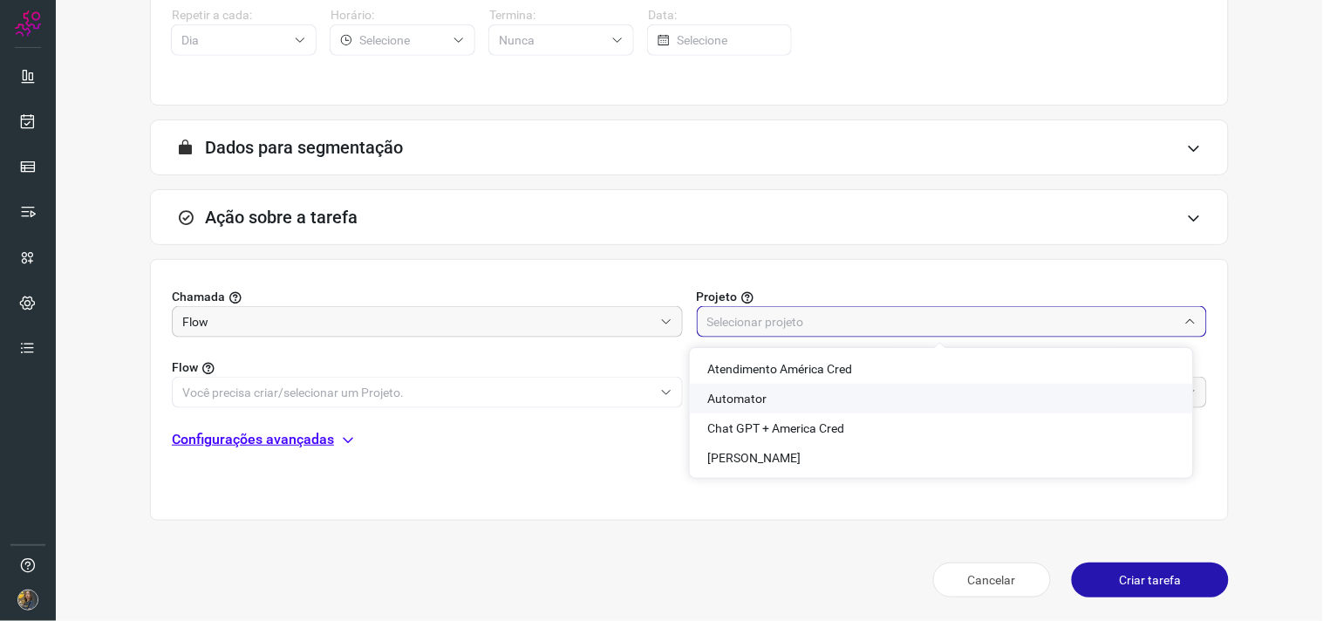
drag, startPoint x: 739, startPoint y: 398, endPoint x: 649, endPoint y: 398, distance: 89.8
click at [737, 398] on span "Automator" at bounding box center [736, 399] width 59 height 14
type input "Automator"
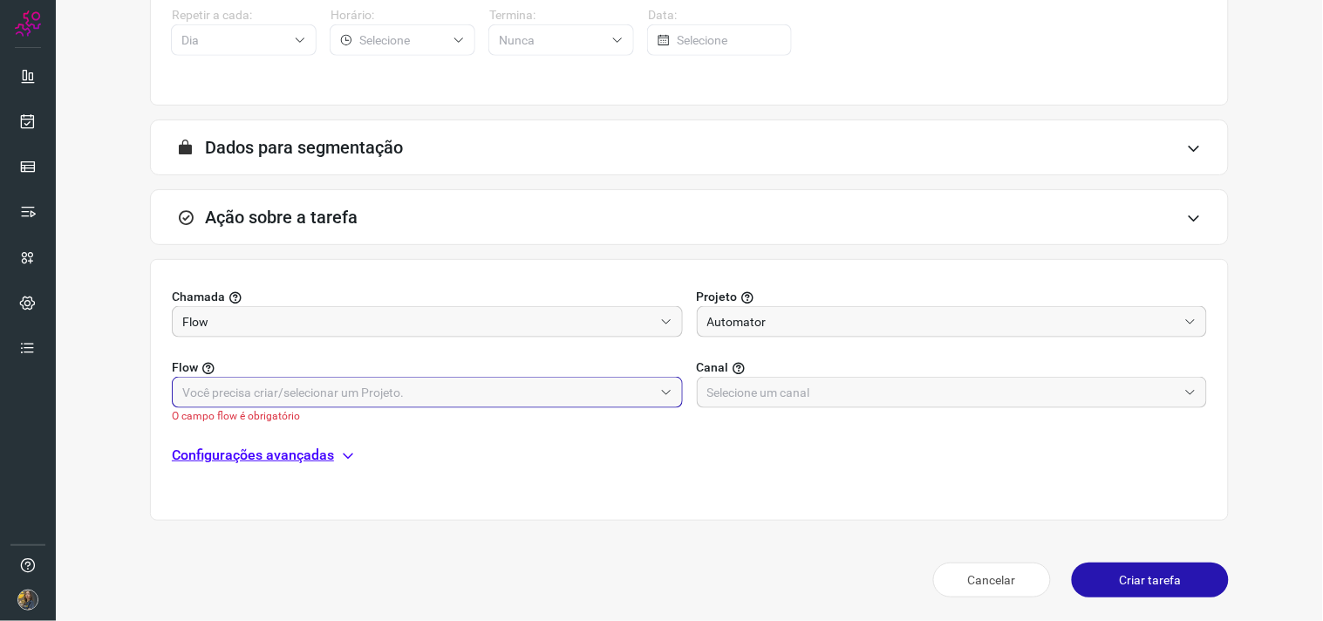
drag, startPoint x: 606, startPoint y: 395, endPoint x: 562, endPoint y: 404, distance: 44.5
click at [605, 395] on input "text" at bounding box center [417, 393] width 471 height 30
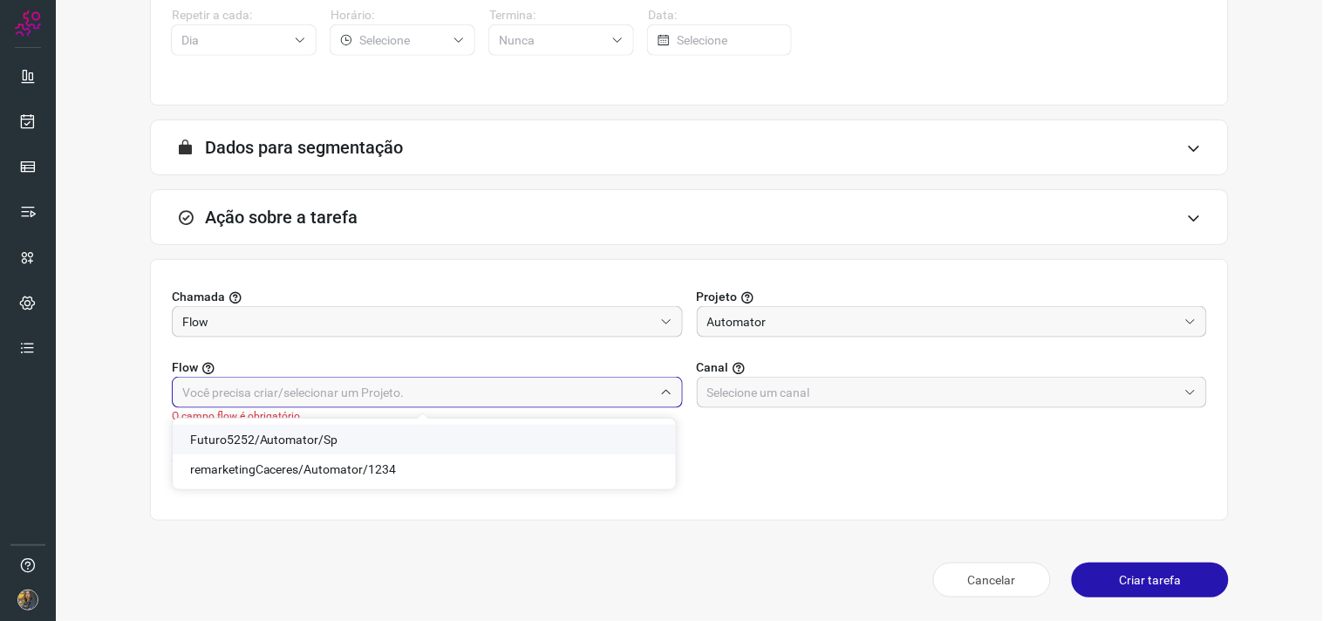
drag, startPoint x: 305, startPoint y: 437, endPoint x: 552, endPoint y: 430, distance: 246.9
click at [305, 436] on span "Futuro5252/Automator/Sp" at bounding box center [264, 439] width 148 height 14
type input "Futuro5252/Automator/Sp"
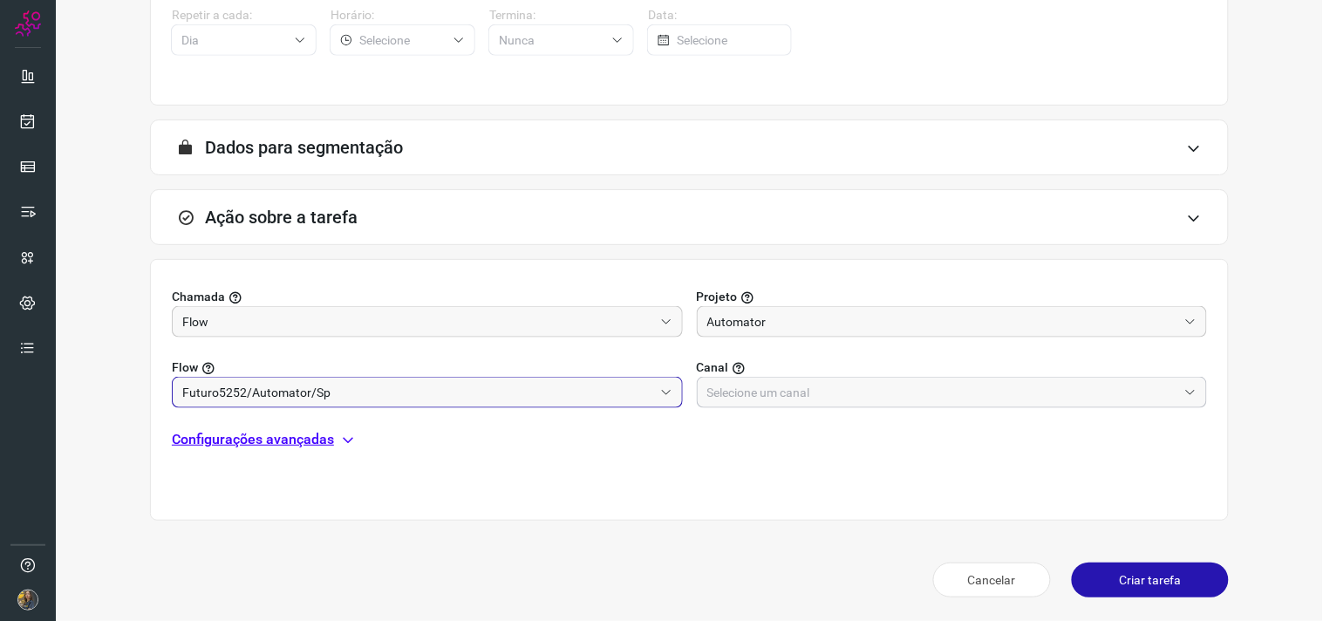
click at [826, 396] on input "text" at bounding box center [942, 393] width 471 height 30
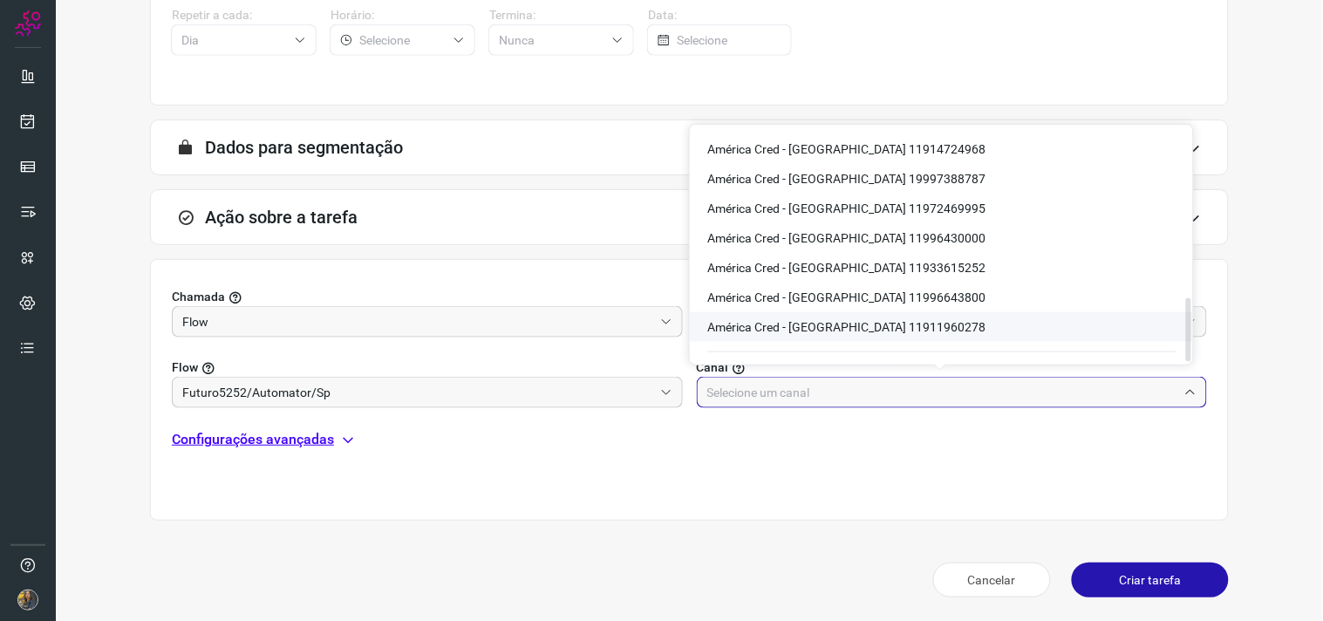
scroll to position [632, 0]
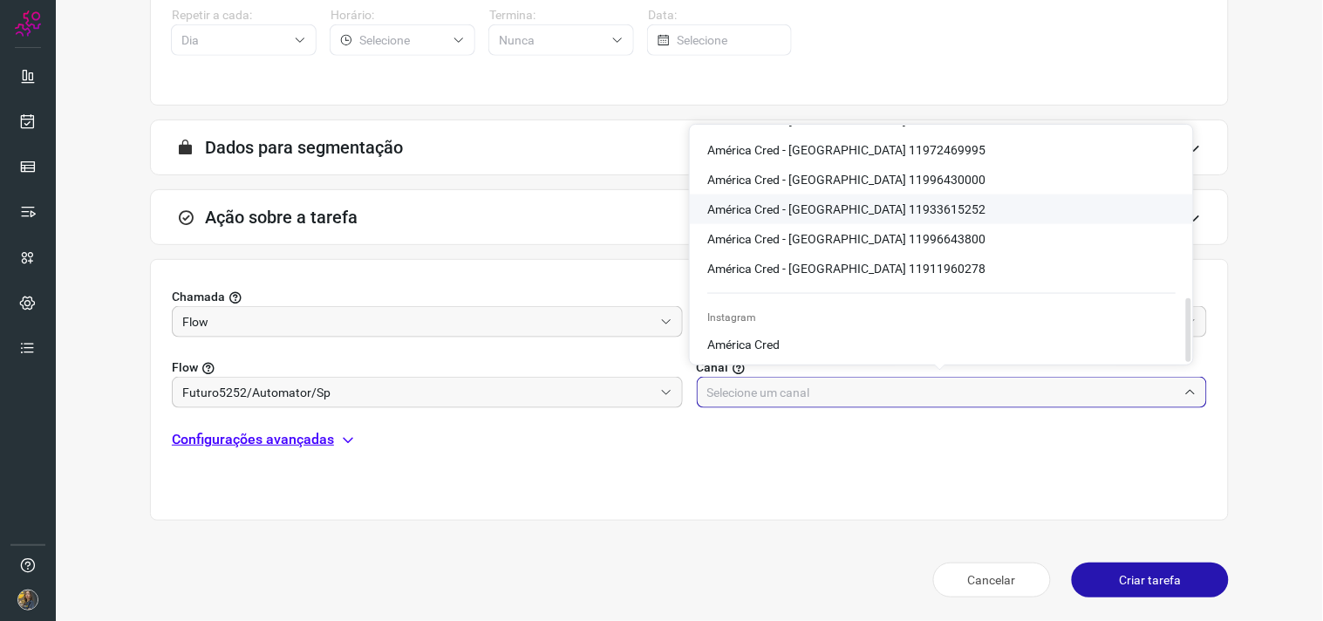
click at [900, 209] on span "América Cred - São Paulo 11933615252" at bounding box center [846, 209] width 278 height 14
type input "América Cred - São Paulo 11933615252"
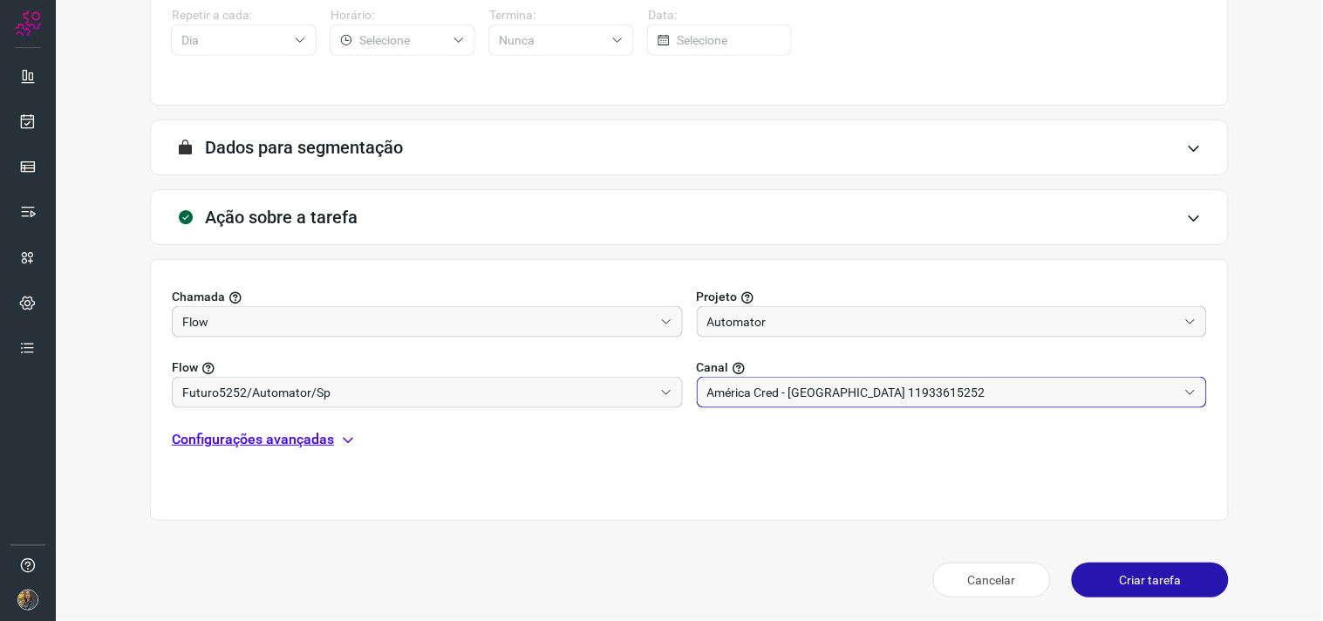
drag, startPoint x: 238, startPoint y: 448, endPoint x: 250, endPoint y: 437, distance: 16.7
click at [242, 446] on p "Configurações avançadas" at bounding box center [253, 439] width 162 height 21
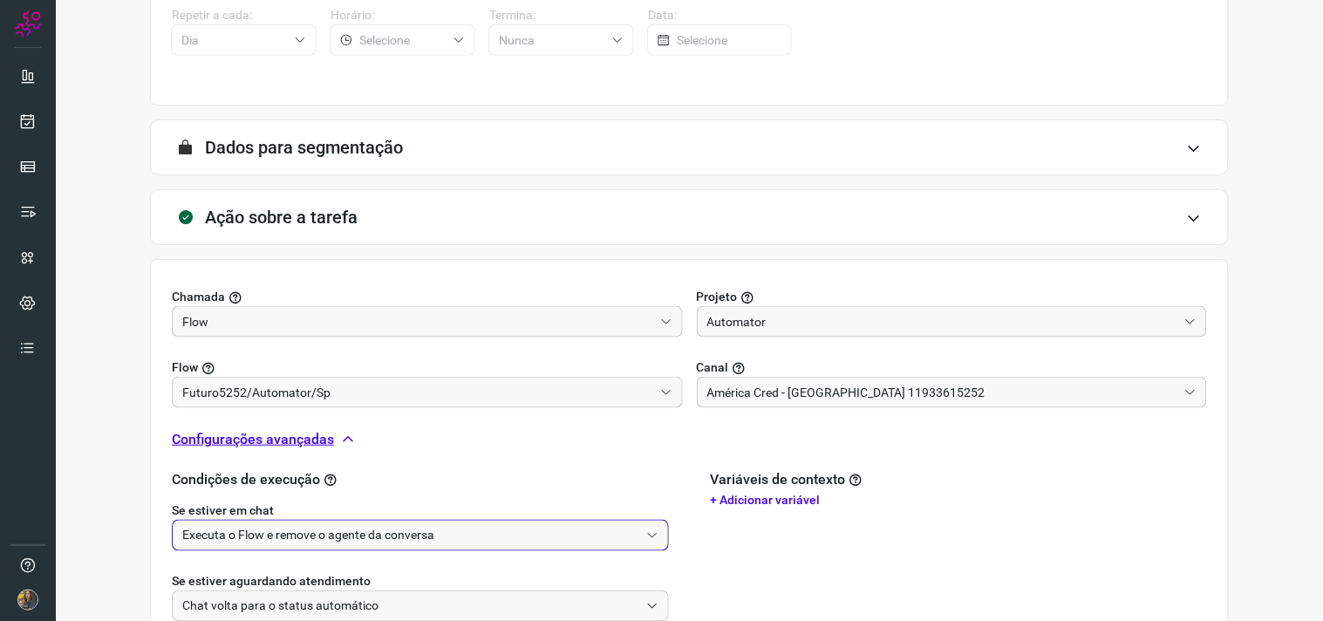
drag, startPoint x: 376, startPoint y: 538, endPoint x: 379, endPoint y: 492, distance: 46.3
click at [376, 539] on input "Executa o Flow e remove o agente da conversa" at bounding box center [410, 536] width 457 height 30
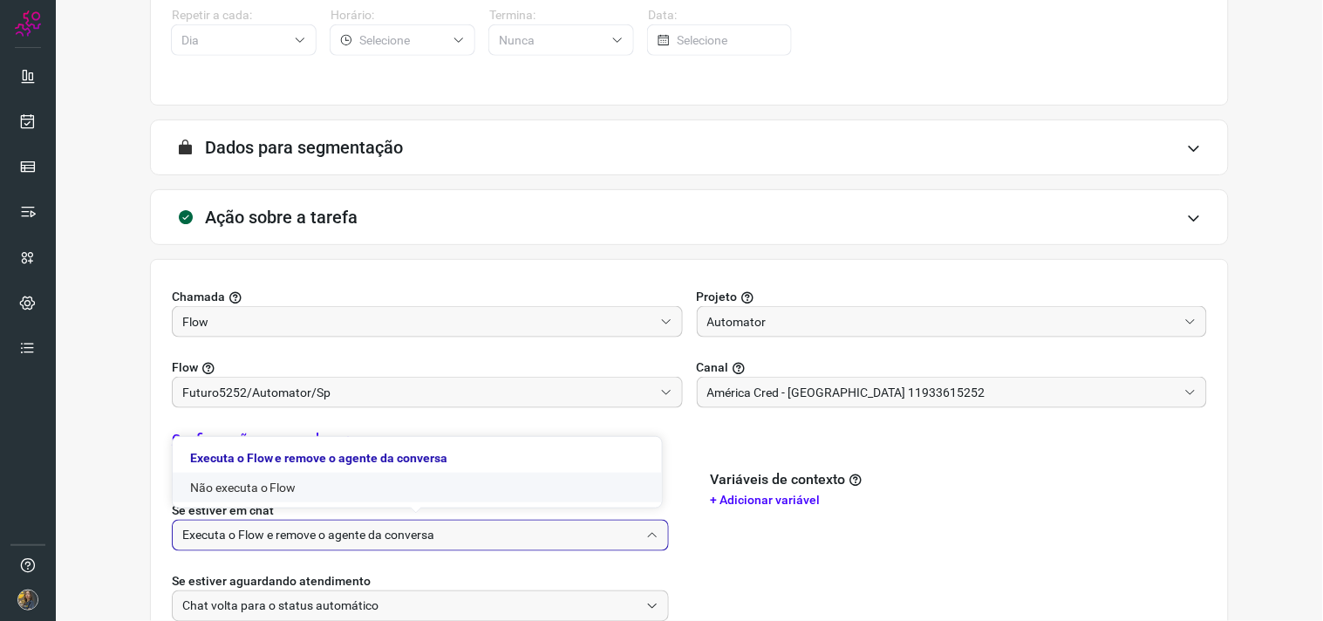
click at [293, 488] on li "Não executa o Flow" at bounding box center [417, 488] width 489 height 30
type input "Não executa o Flow"
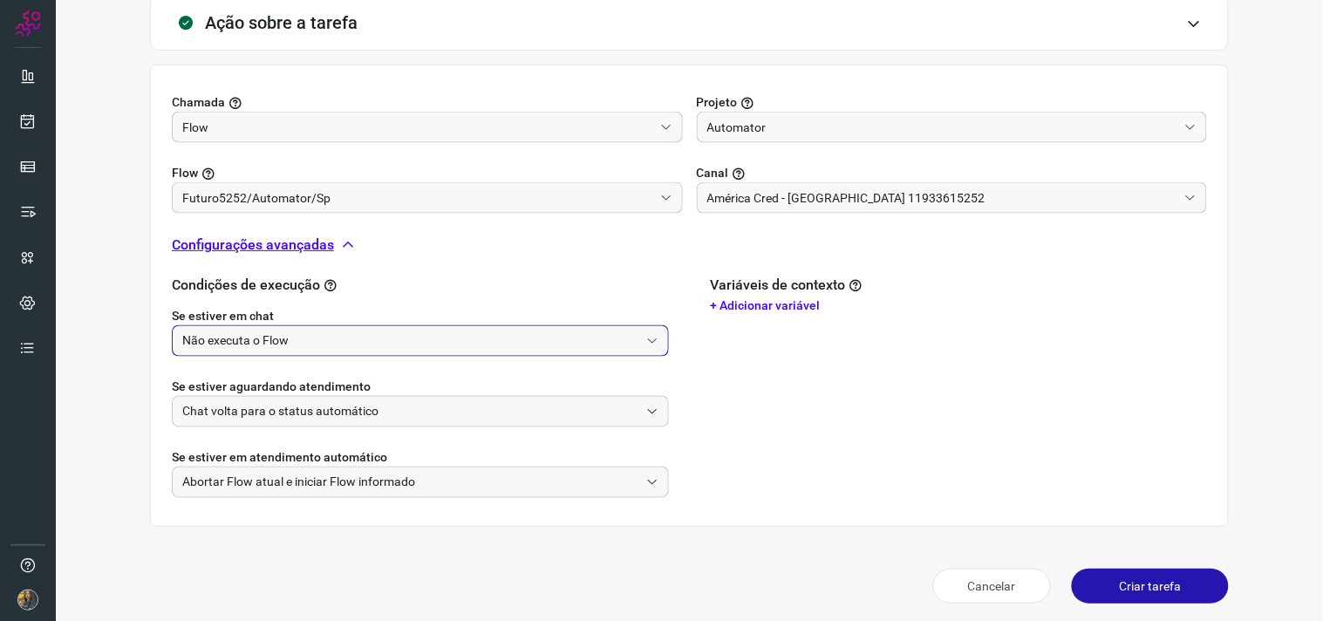
scroll to position [548, 0]
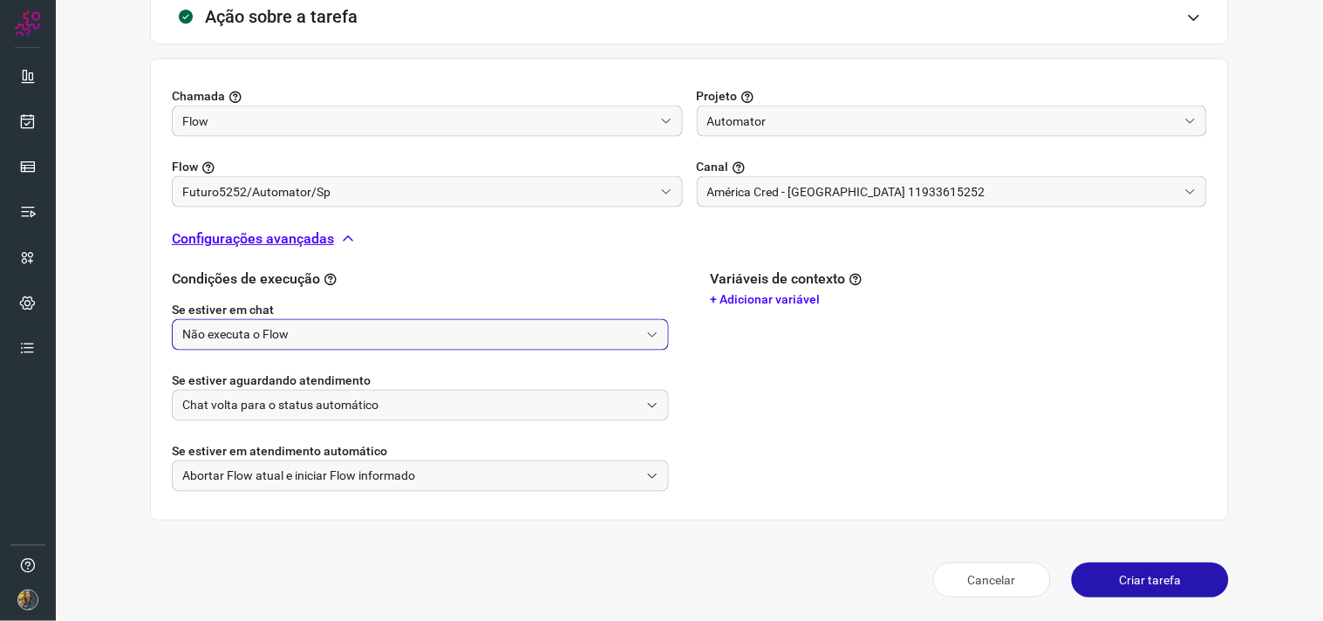
click at [1155, 575] on button "Criar tarefa" at bounding box center [1150, 579] width 157 height 35
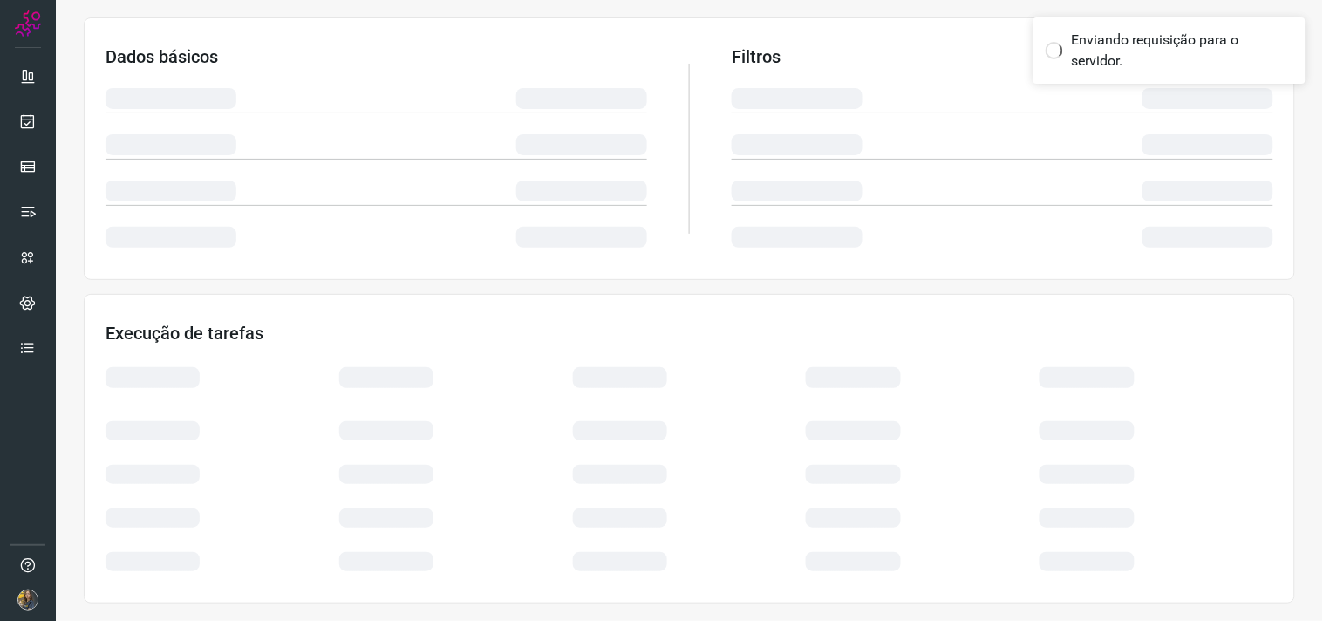
scroll to position [280, 0]
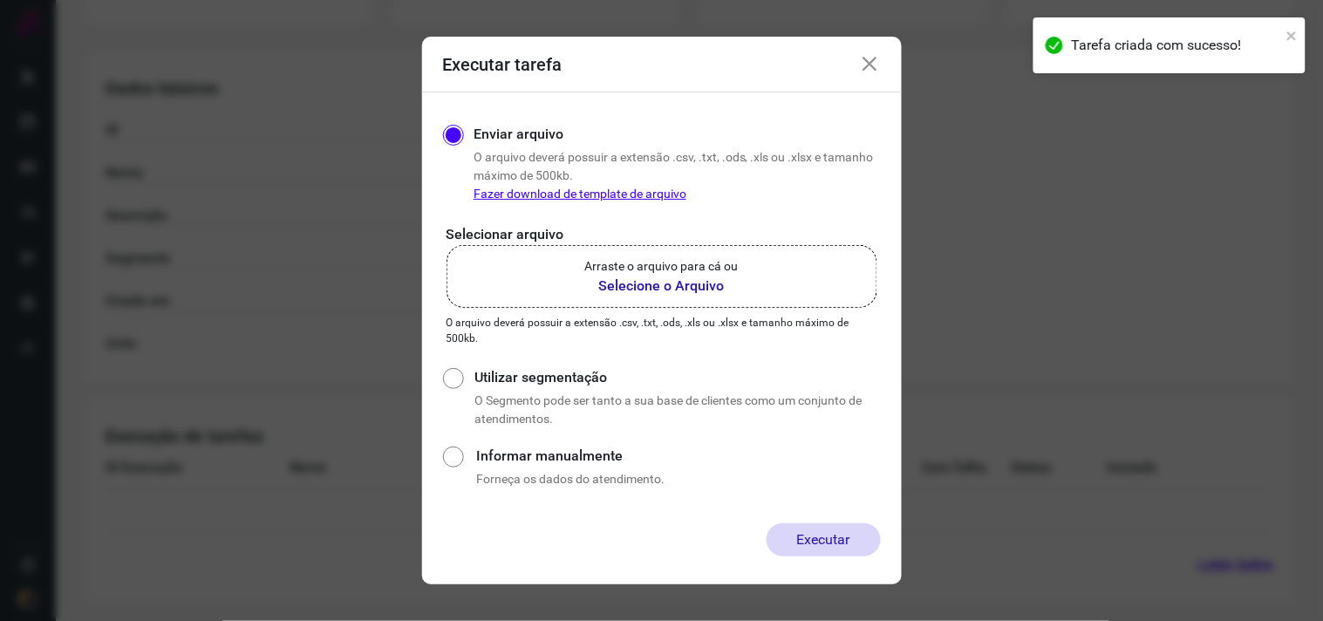
click at [722, 294] on b "Selecione o Arquivo" at bounding box center [661, 286] width 153 height 21
click at [0, 0] on input "Arraste o arquivo para cá ou Selecione o Arquivo" at bounding box center [0, 0] width 0 height 0
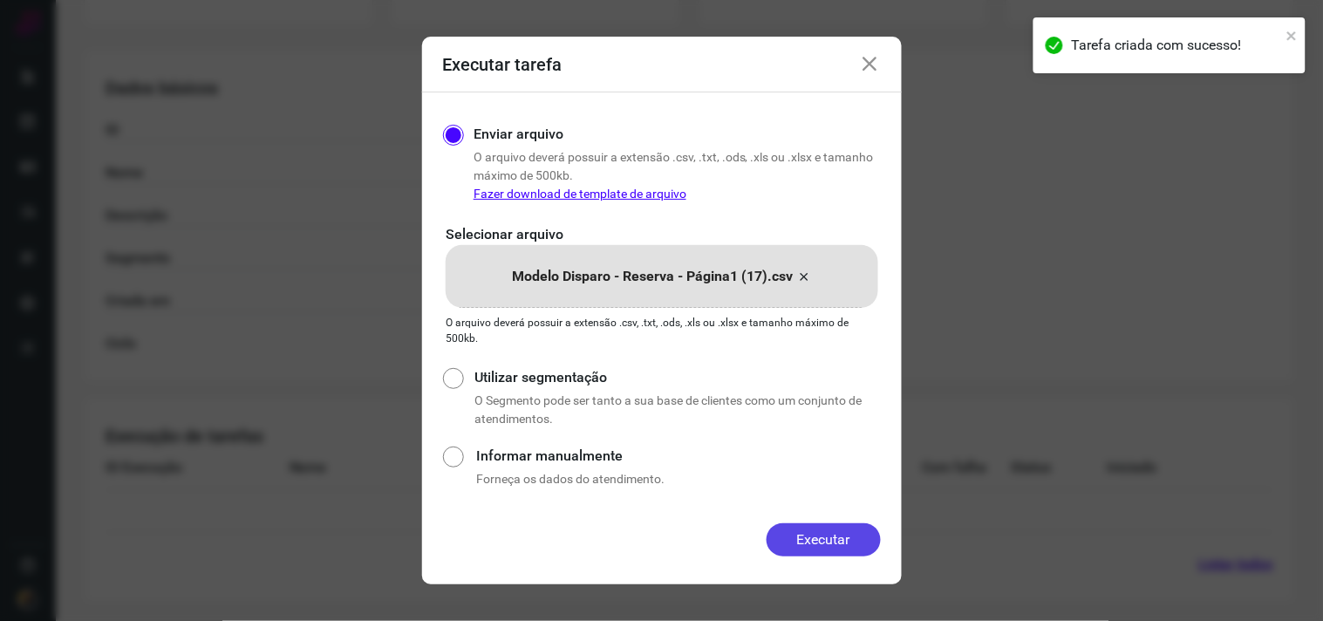
click at [846, 541] on button "Executar" at bounding box center [823, 539] width 114 height 33
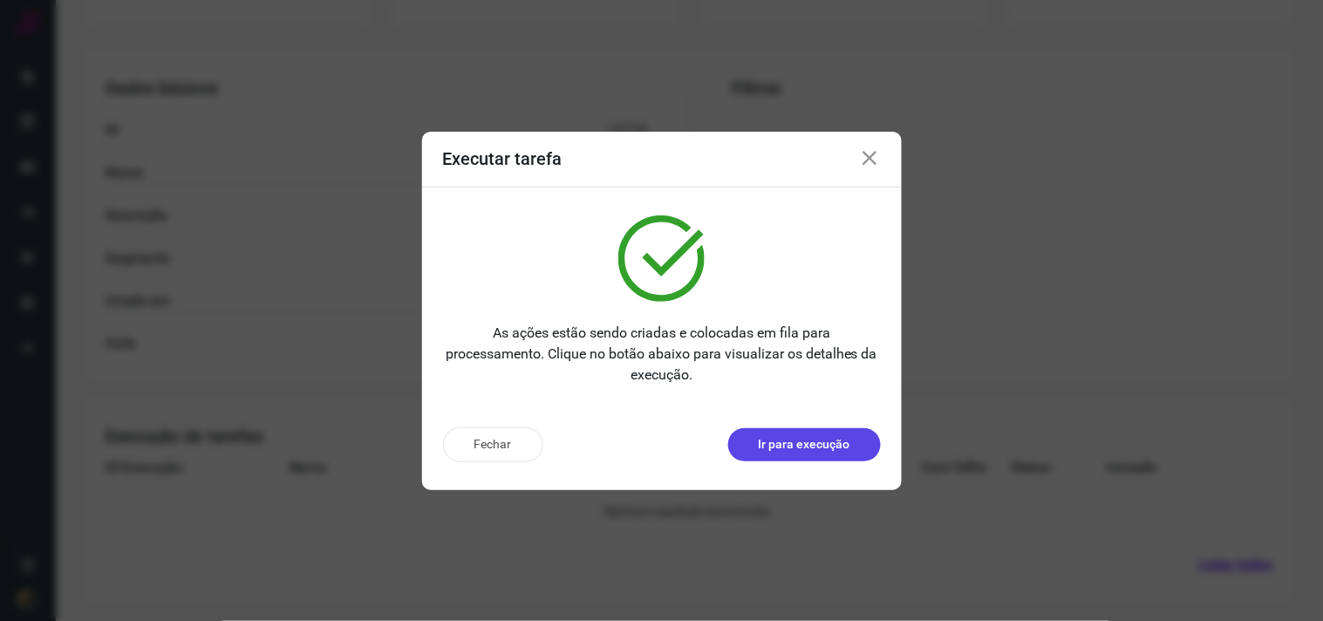
click at [766, 438] on p "Ir para execução" at bounding box center [805, 444] width 92 height 18
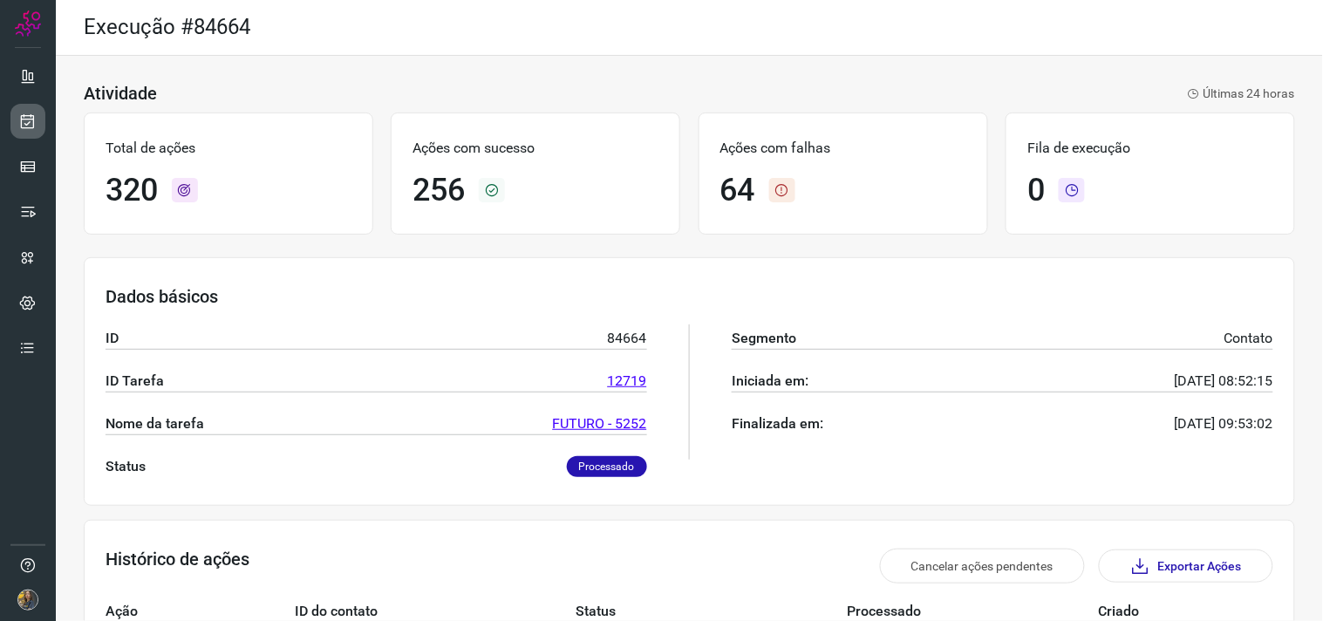
click at [22, 124] on icon at bounding box center [28, 120] width 18 height 17
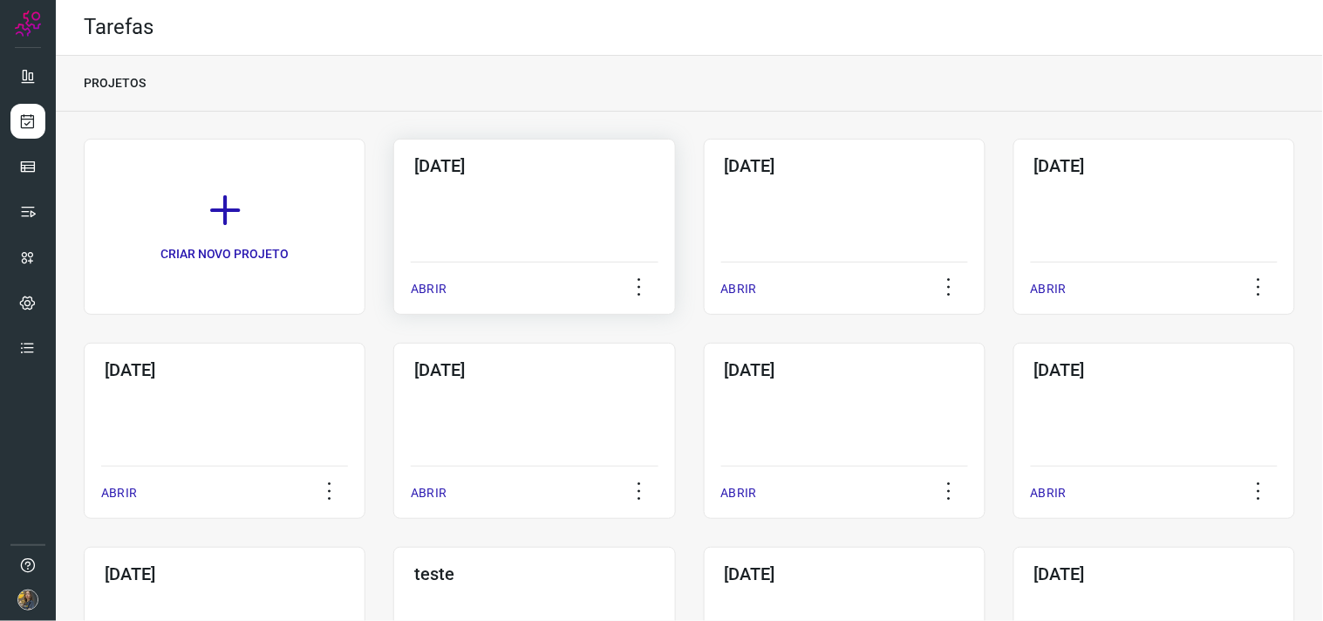
click at [445, 210] on div "[DATE] ABRIR" at bounding box center [534, 227] width 282 height 176
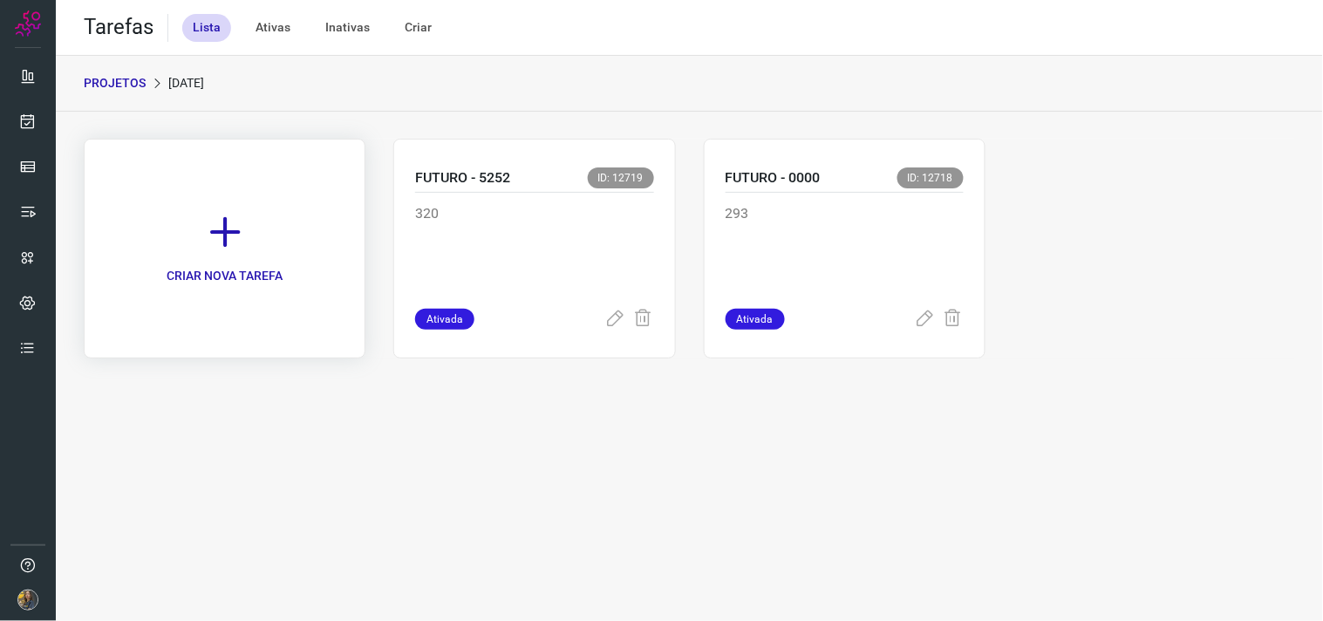
click at [224, 241] on icon at bounding box center [225, 232] width 38 height 38
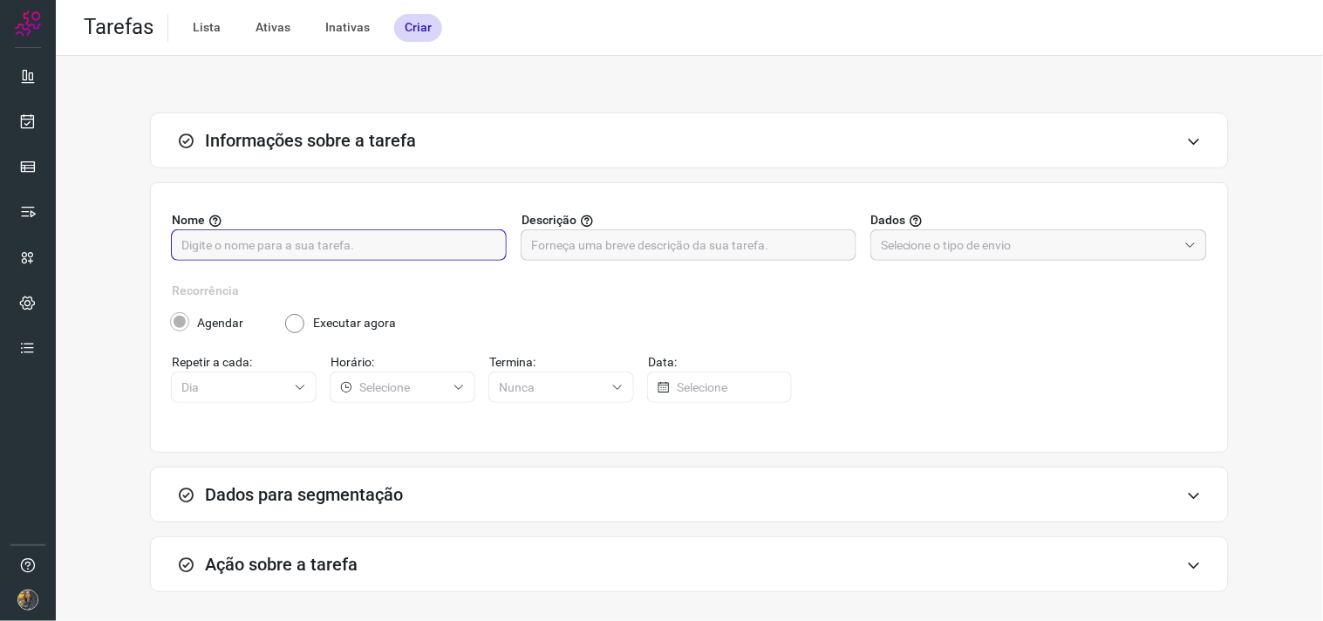
click at [295, 255] on input "text" at bounding box center [338, 245] width 315 height 30
type input "FUTURO - 9995"
click at [552, 233] on input "text" at bounding box center [688, 245] width 315 height 30
click at [782, 244] on input "text" at bounding box center [688, 245] width 315 height 30
type input "271"
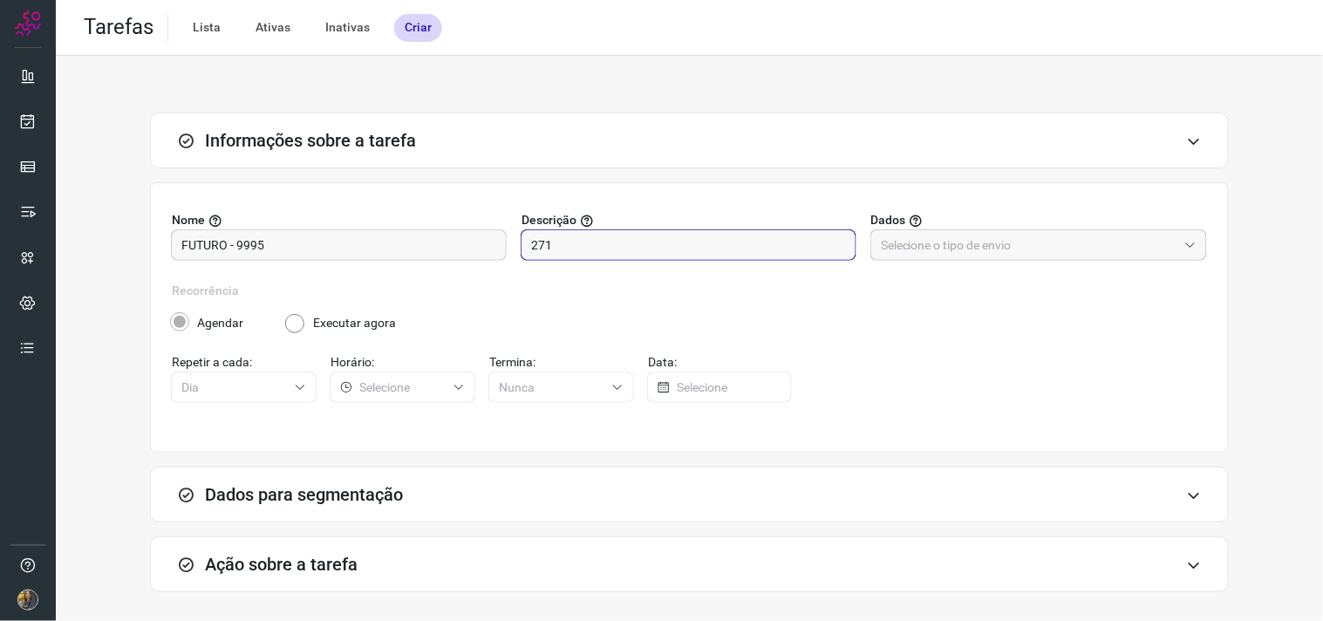
click at [1059, 245] on input "text" at bounding box center [1029, 245] width 296 height 30
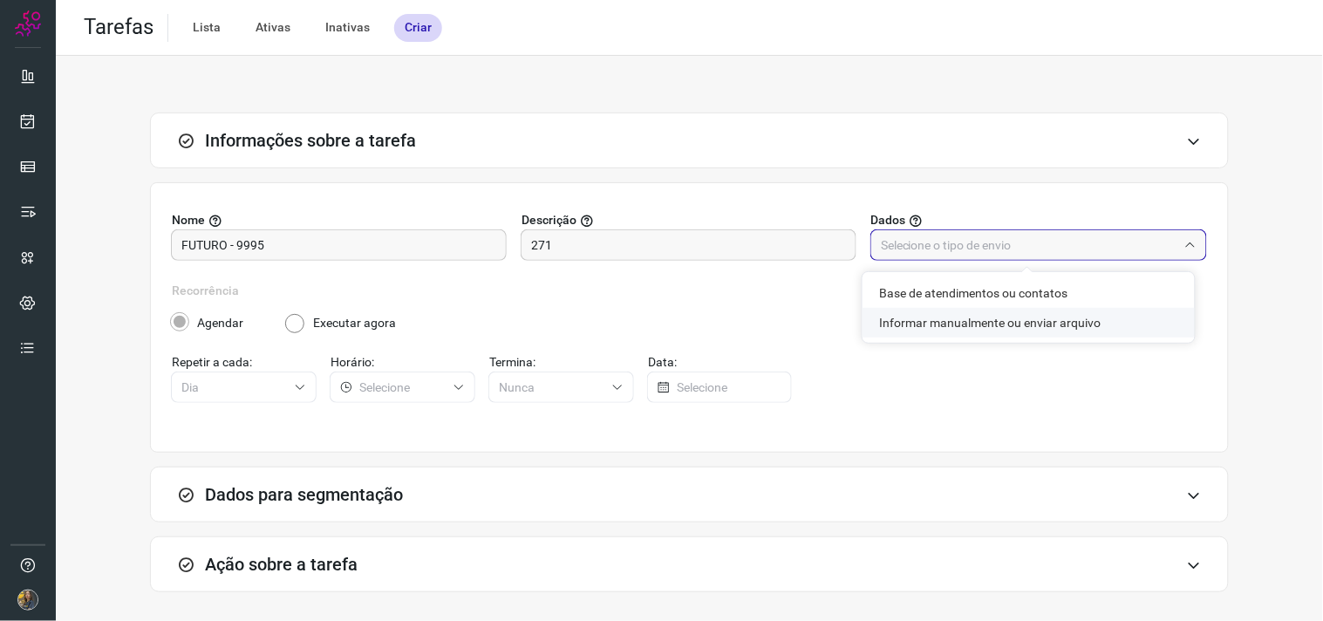
click at [1020, 319] on li "Informar manualmente ou enviar arquivo" at bounding box center [1028, 323] width 332 height 30
type input "Informar manualmente ou enviar arquivo"
radio input "false"
radio input "true"
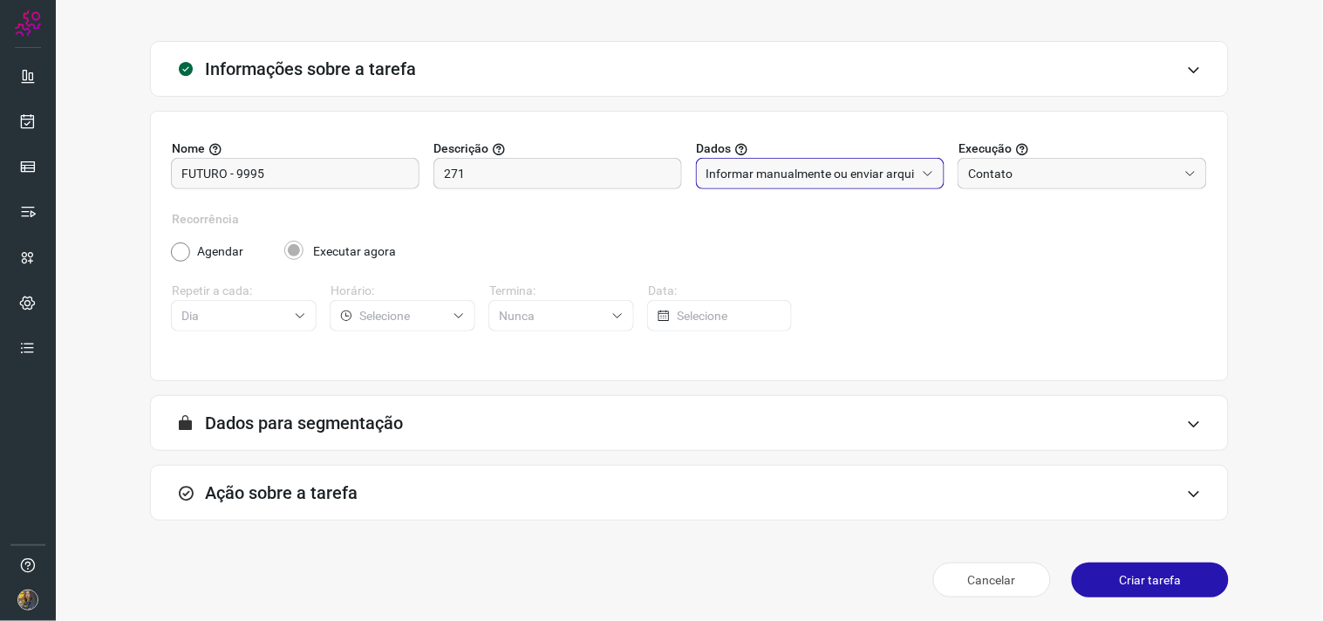
click at [416, 500] on div "Ação sobre a tarefa" at bounding box center [689, 493] width 1079 height 56
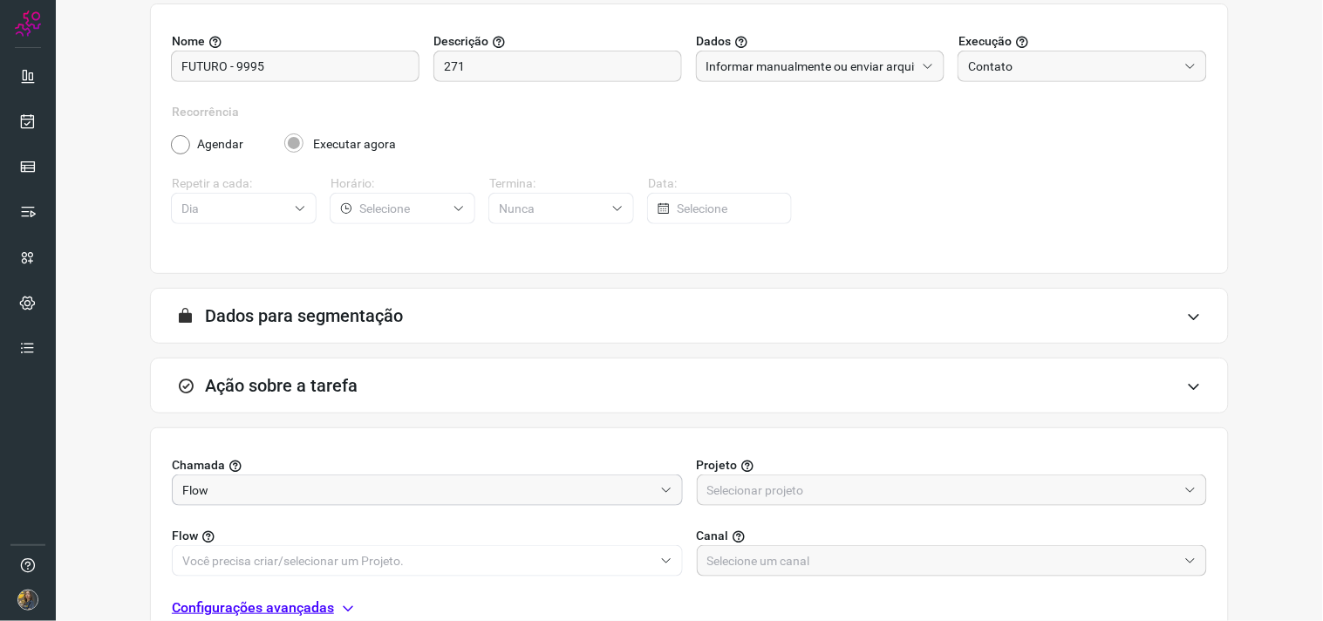
scroll to position [347, 0]
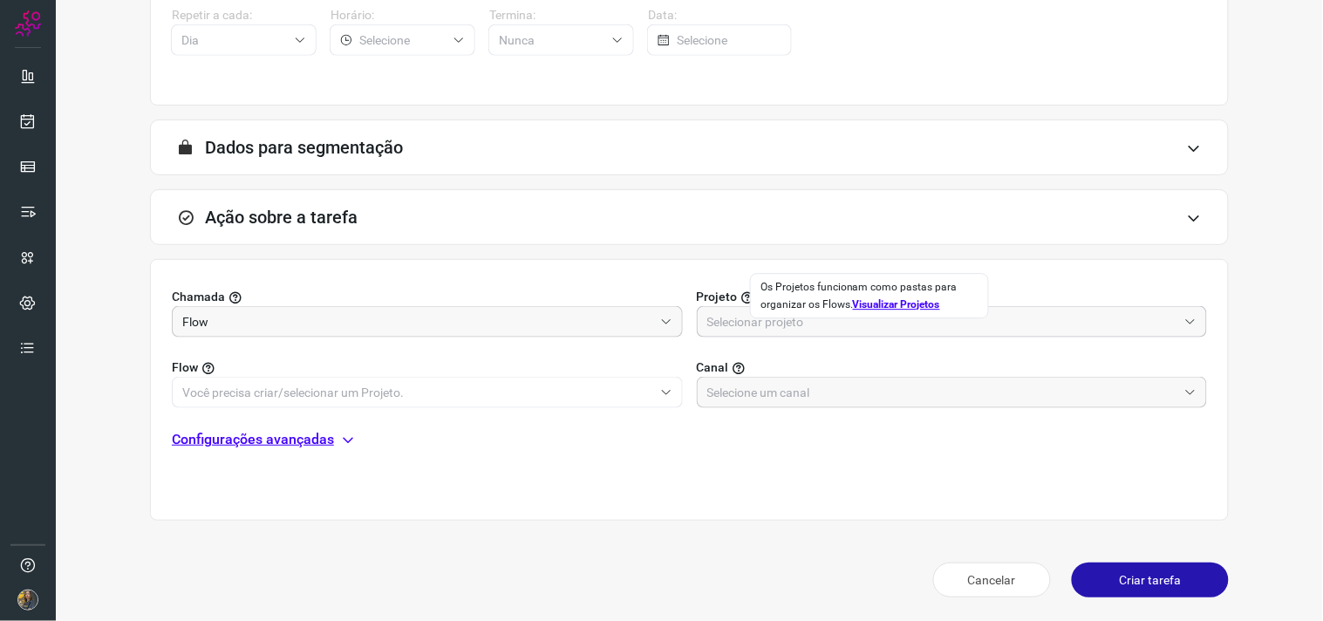
click at [746, 330] on input "text" at bounding box center [942, 322] width 471 height 30
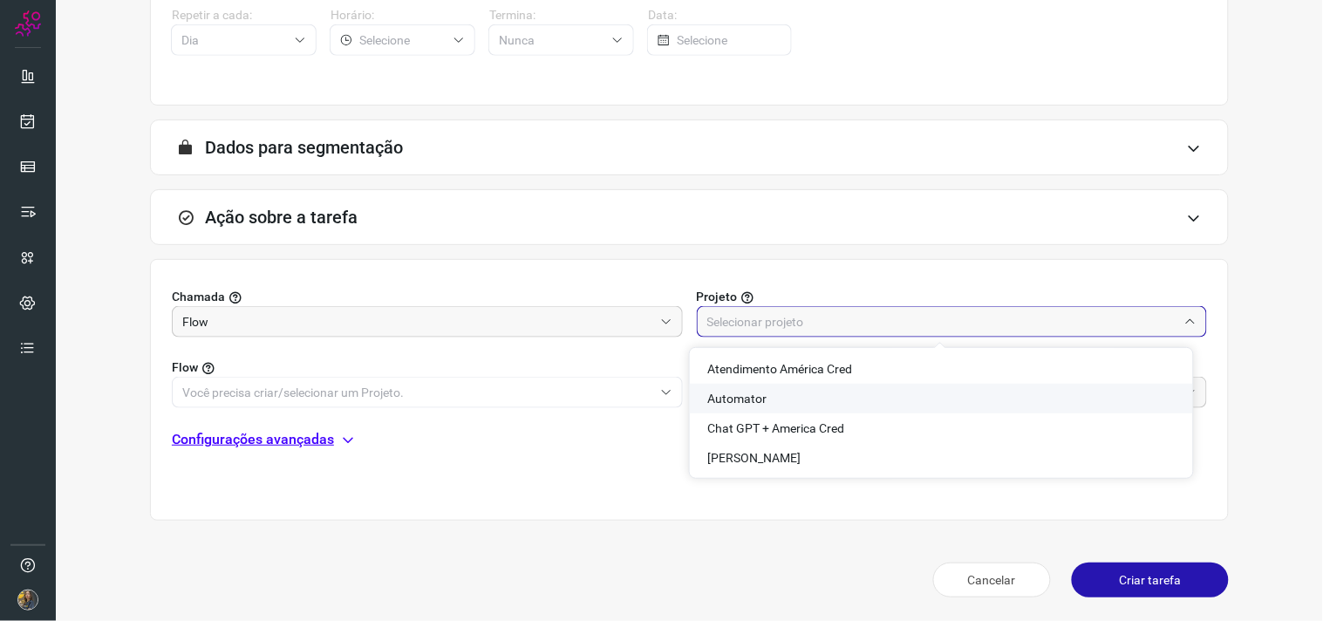
click at [734, 412] on li "Automator" at bounding box center [941, 399] width 503 height 30
type input "Automator"
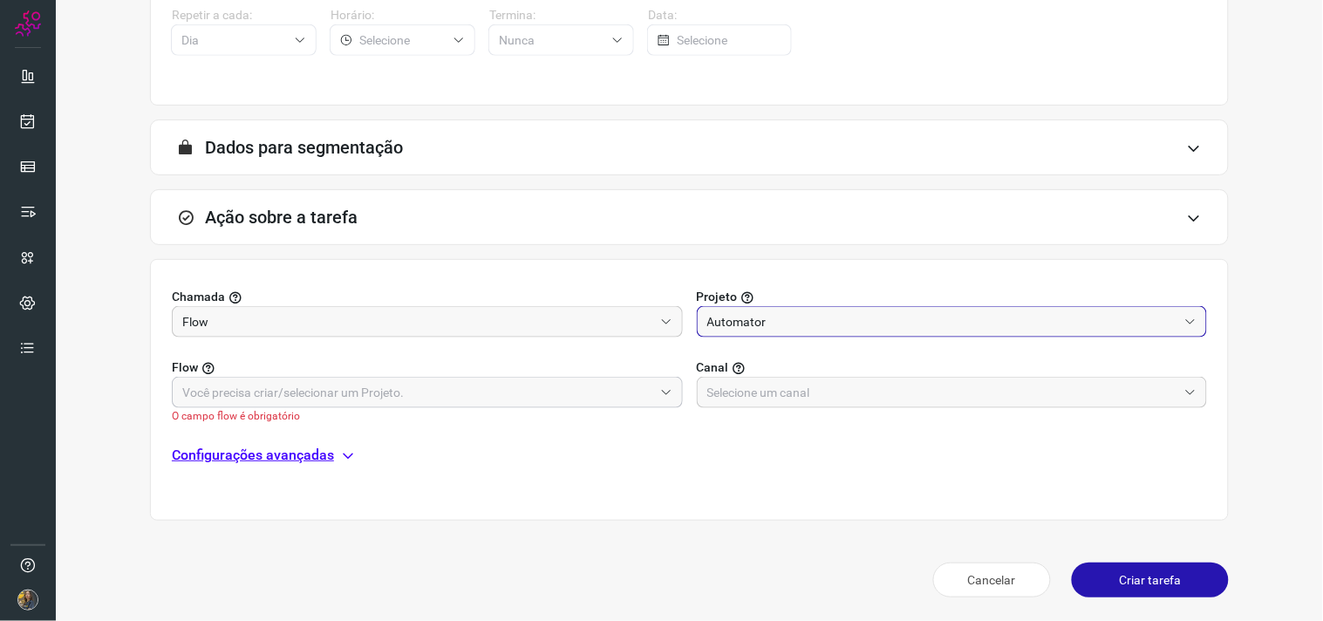
click at [569, 405] on input "text" at bounding box center [417, 393] width 471 height 30
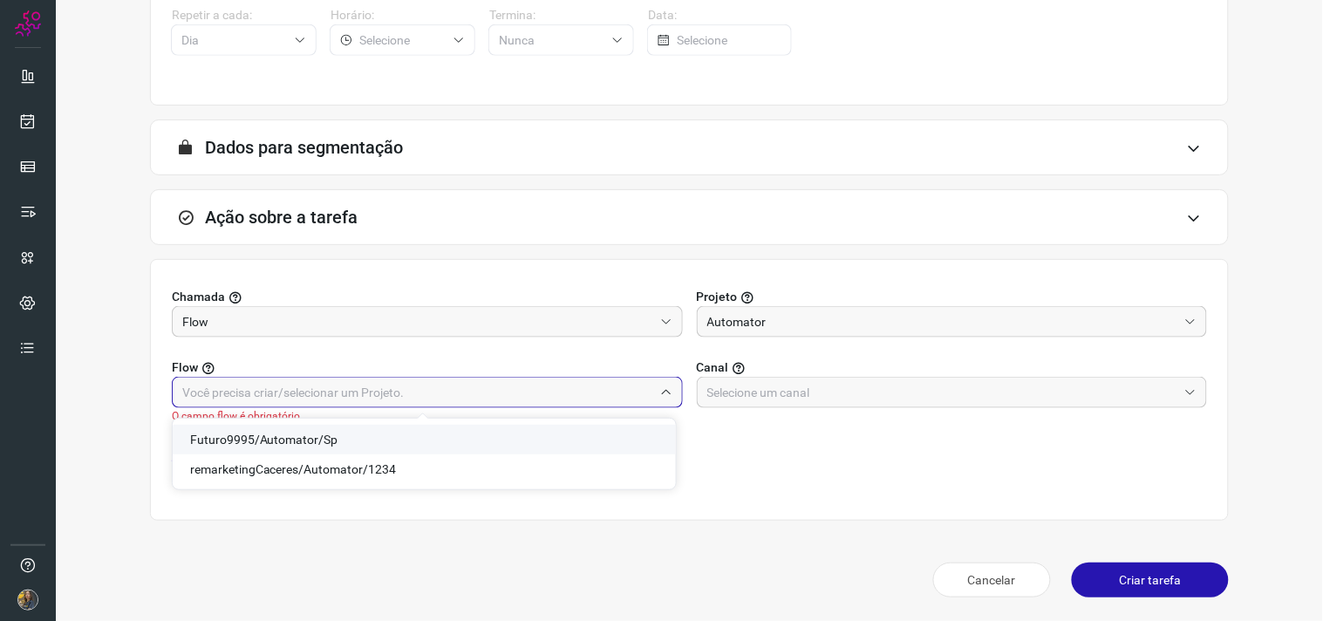
click at [323, 436] on span "Futuro9995/Automator/Sp" at bounding box center [264, 439] width 148 height 14
type input "Futuro9995/Automator/Sp"
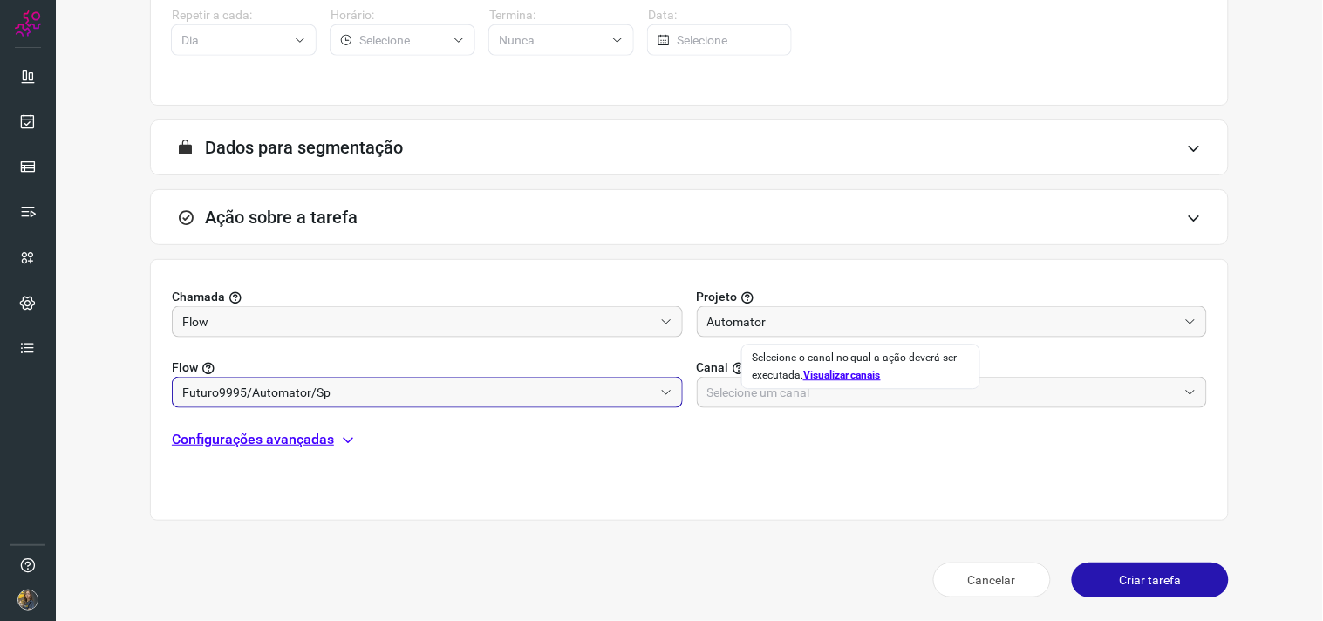
click at [755, 378] on div "Selecione o canal no qual a ação deverá ser executada. Visualizar canais" at bounding box center [861, 366] width 218 height 35
click at [776, 395] on input "text" at bounding box center [942, 393] width 471 height 30
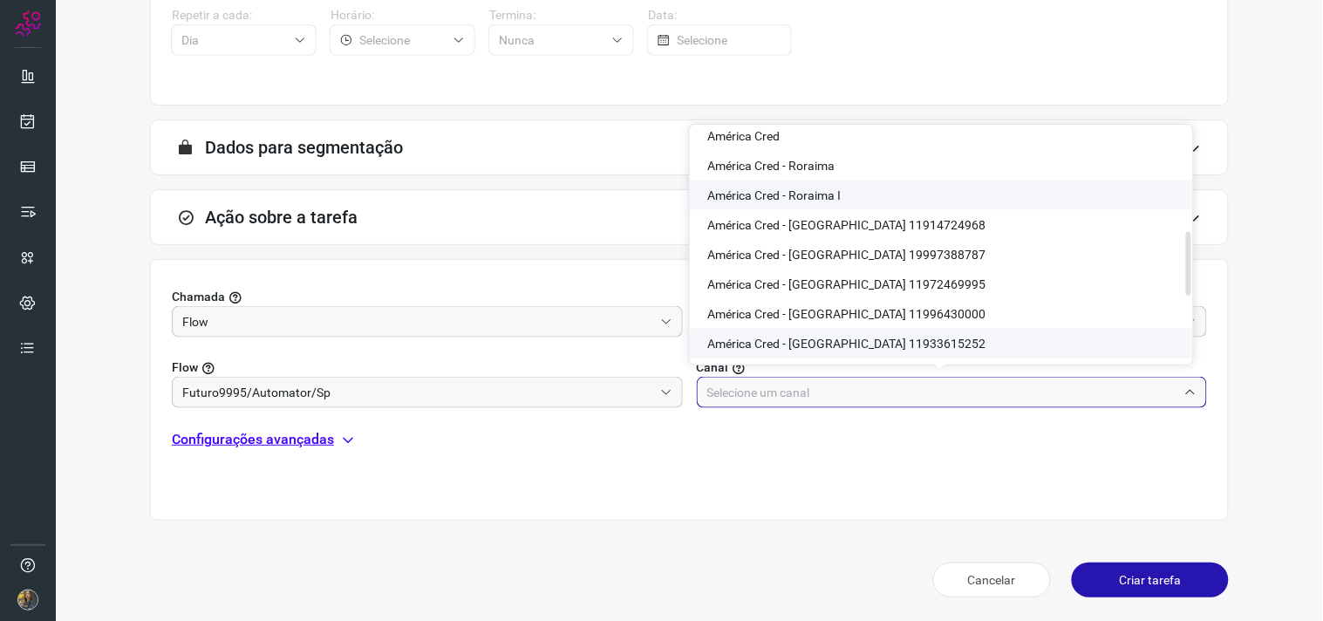
scroll to position [581, 0]
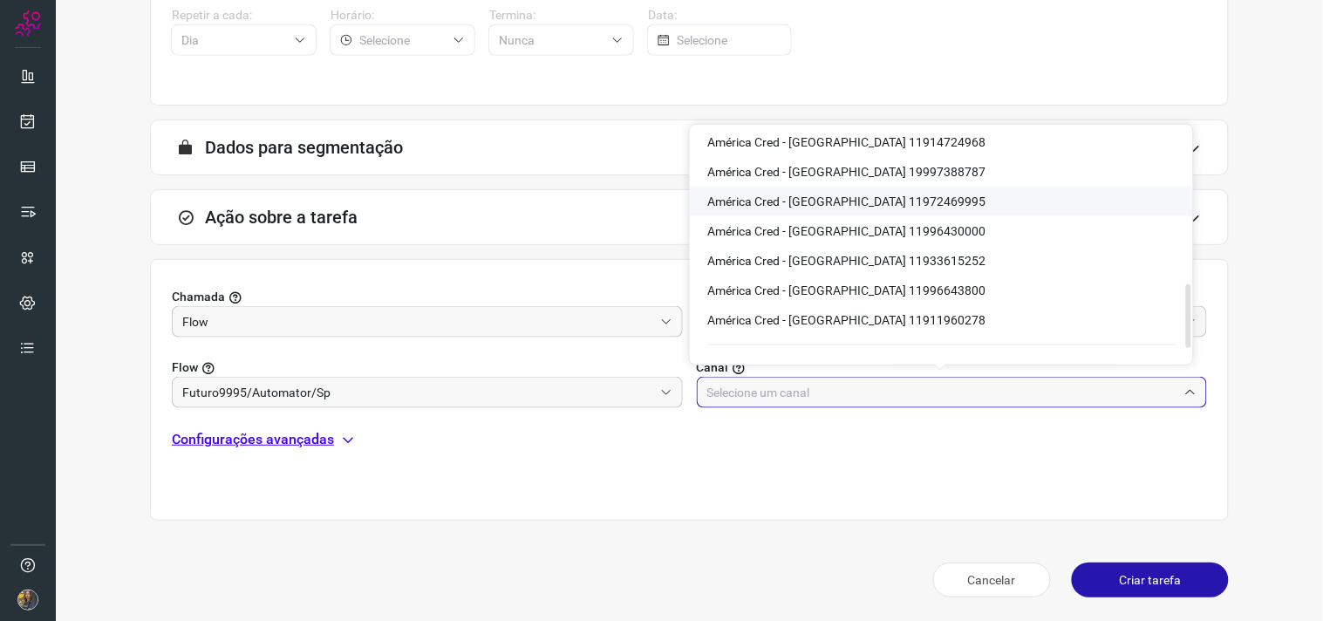
click at [876, 205] on span "América Cred - São Paulo 11972469995" at bounding box center [846, 201] width 278 height 14
type input "América Cred - São Paulo 11972469995"
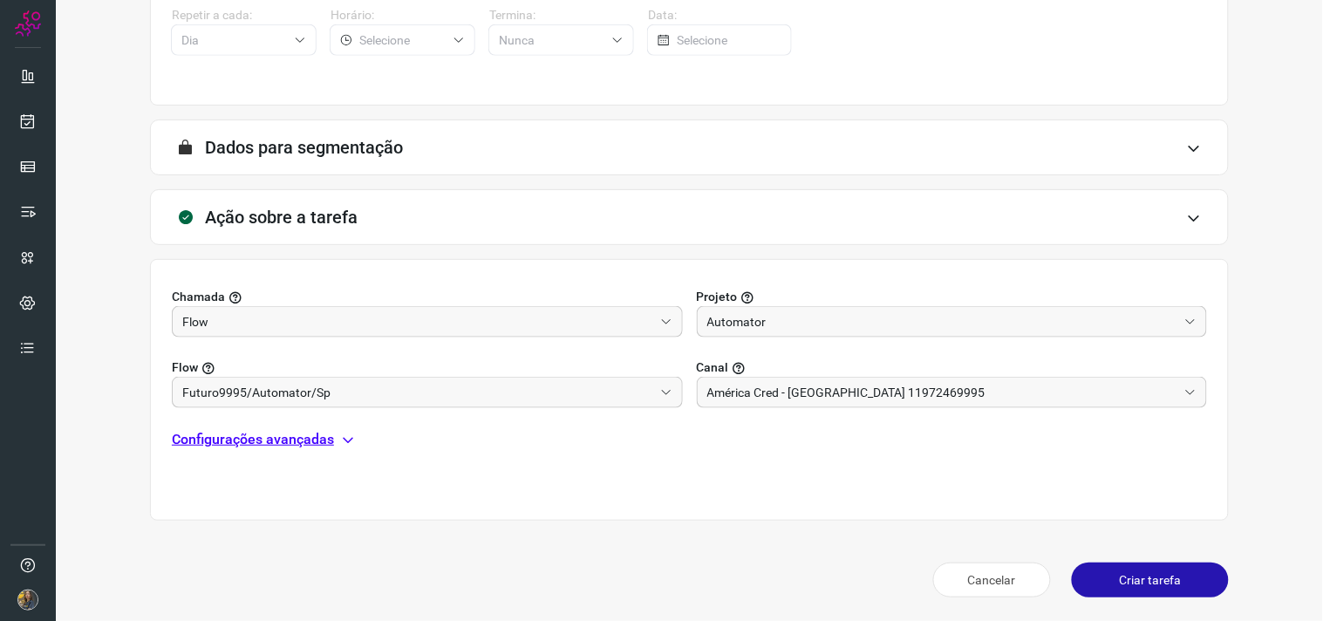
click at [296, 449] on div "Chamada Flow Projeto Automator Flow Futuro9995/Automator/Sp Canal América Cred …" at bounding box center [689, 390] width 1079 height 262
click at [292, 440] on p "Configurações avançadas" at bounding box center [253, 439] width 162 height 21
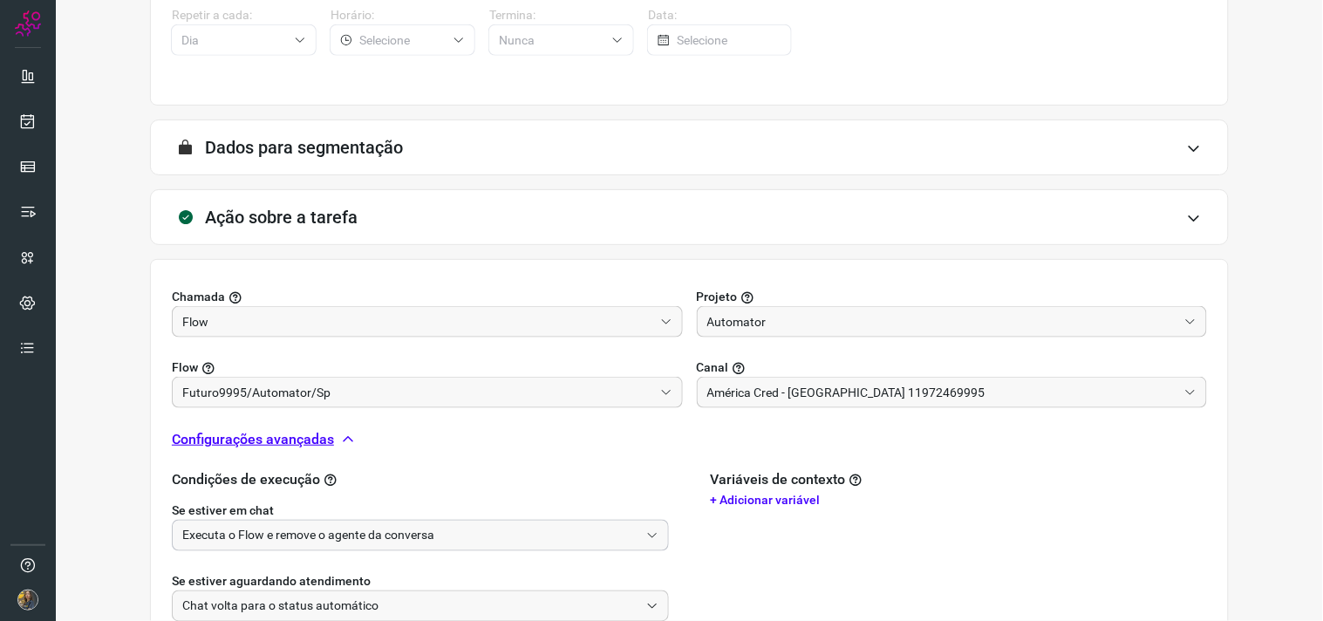
click at [294, 532] on input "Executa o Flow e remove o agente da conversa" at bounding box center [410, 536] width 457 height 30
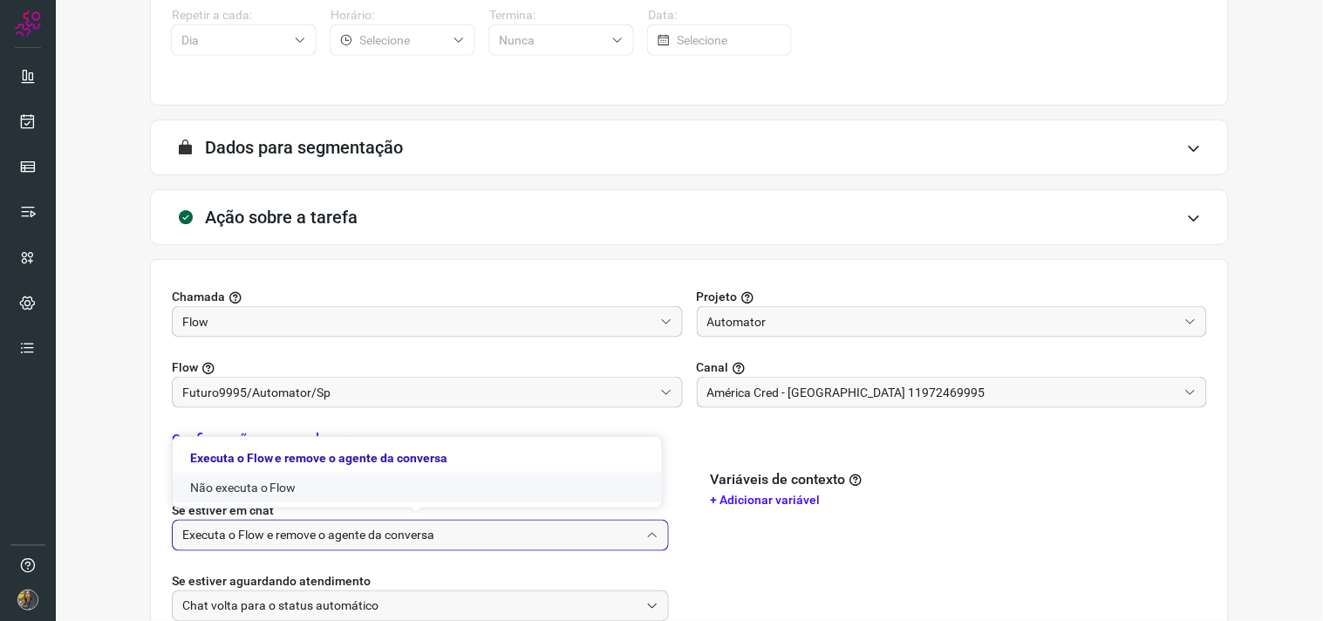
click at [275, 487] on li "Não executa o Flow" at bounding box center [417, 488] width 489 height 30
type input "Não executa o Flow"
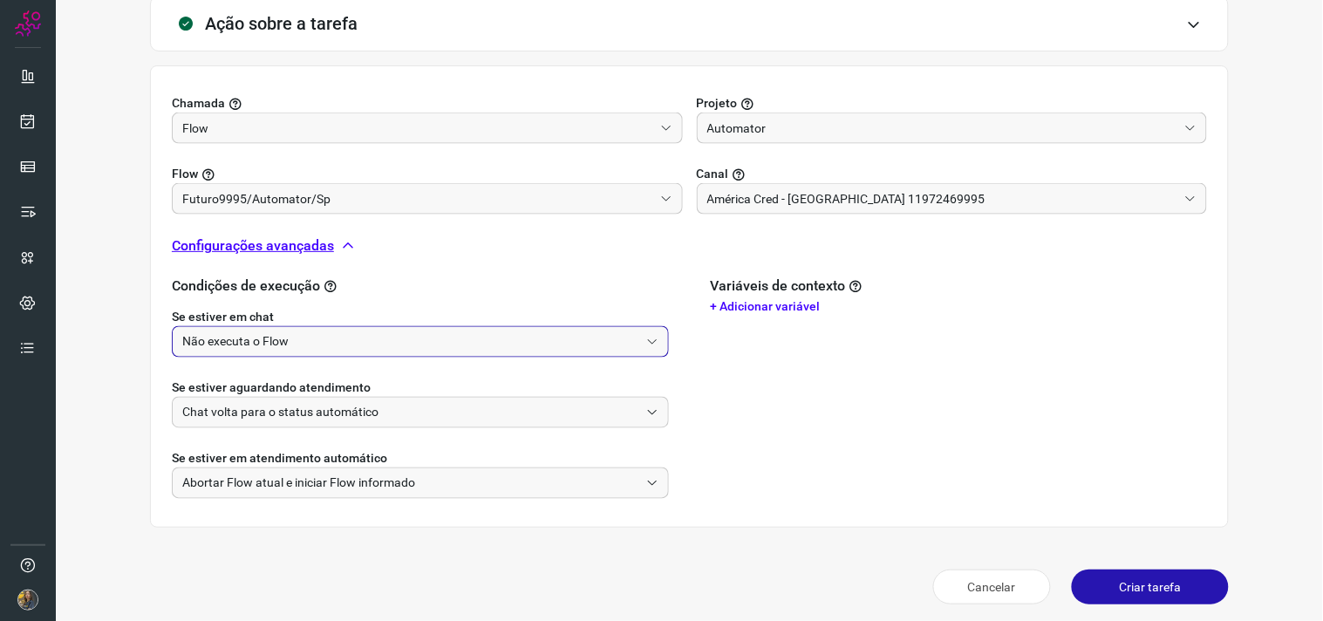
scroll to position [541, 0]
click at [1132, 582] on button "Criar tarefa" at bounding box center [1150, 586] width 157 height 35
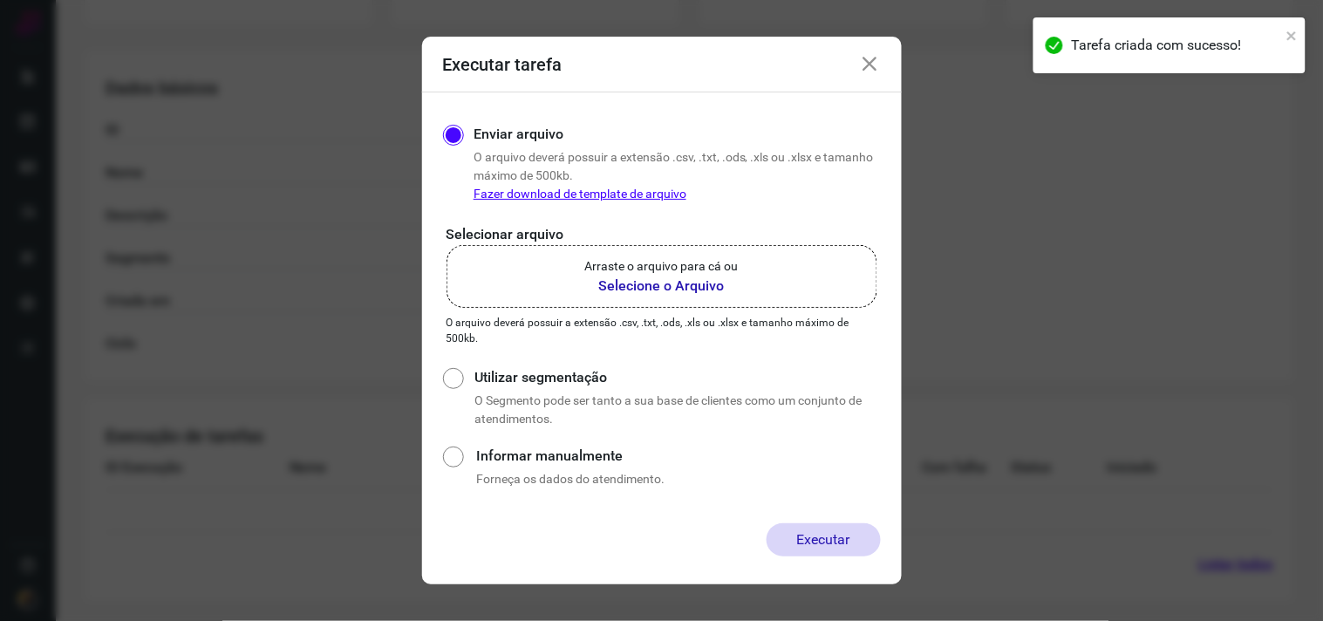
click at [673, 288] on b "Selecione o Arquivo" at bounding box center [661, 286] width 153 height 21
click at [0, 0] on input "Arraste o arquivo para cá ou Selecione o Arquivo" at bounding box center [0, 0] width 0 height 0
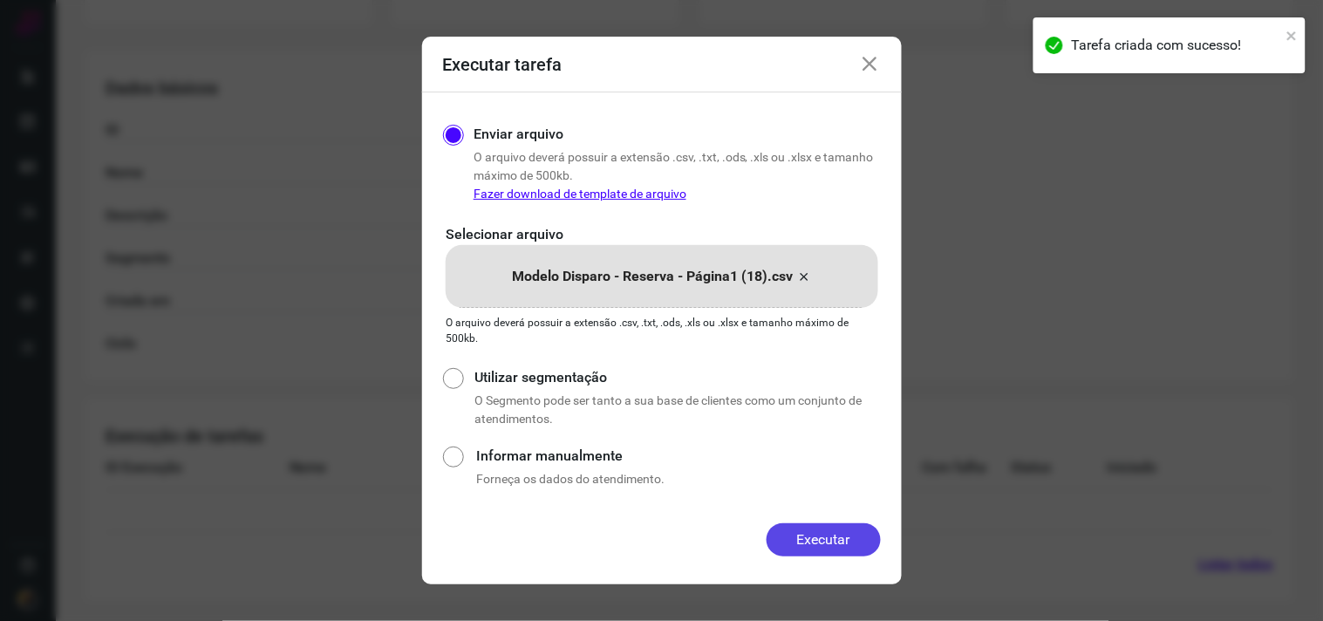
click at [847, 526] on button "Executar" at bounding box center [823, 539] width 114 height 33
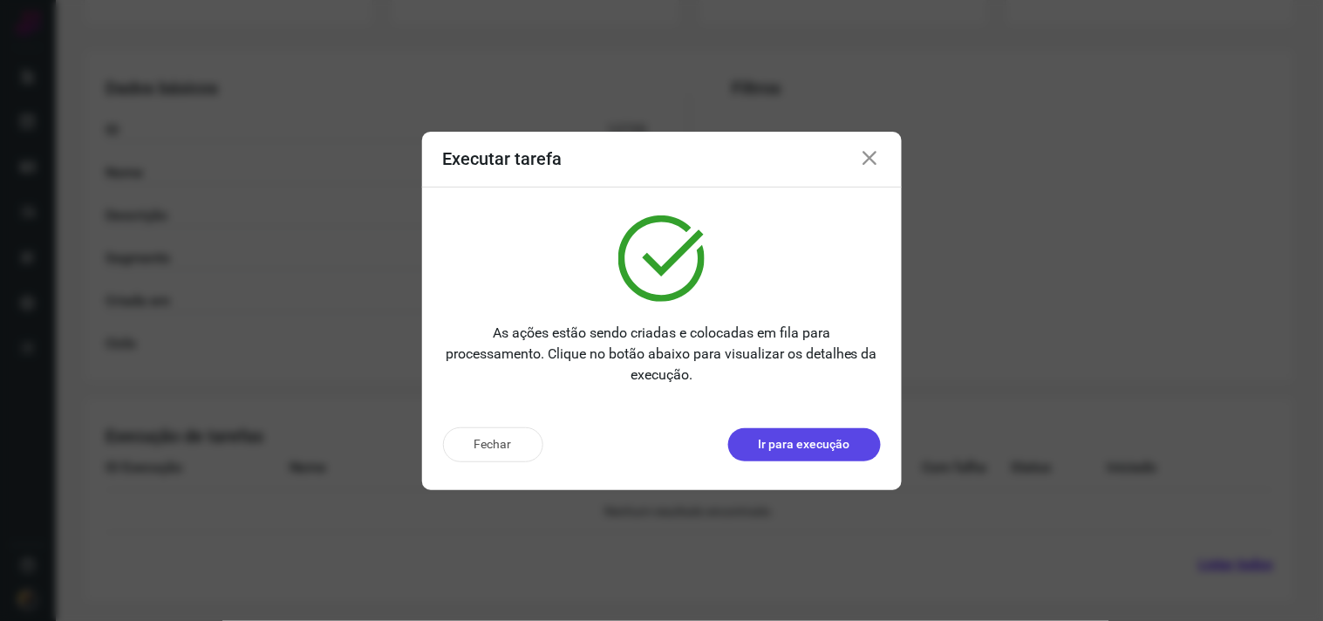
click at [791, 439] on p "Ir para execução" at bounding box center [805, 444] width 92 height 18
